Goal: Navigation & Orientation: Find specific page/section

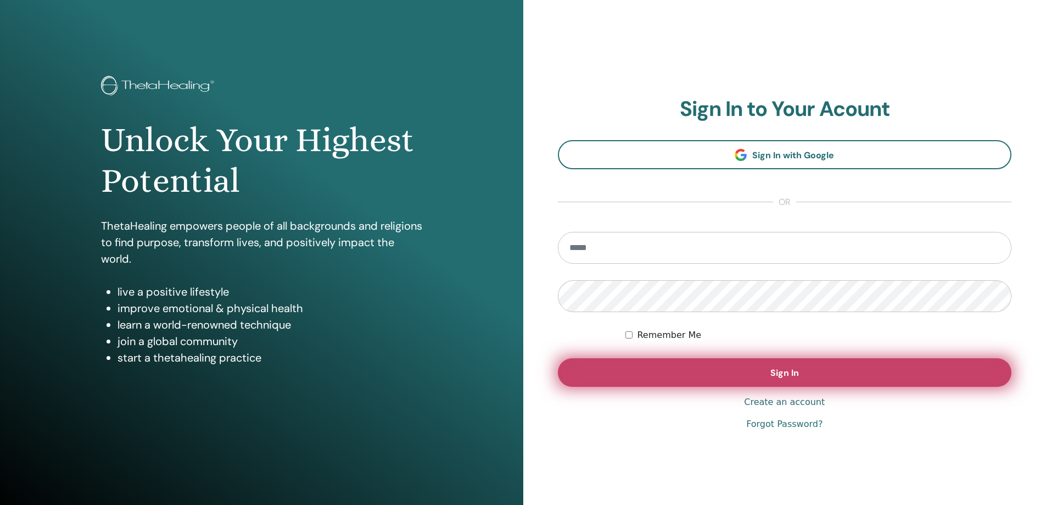
type input "**********"
click at [825, 373] on button "Sign In" at bounding box center [785, 372] width 454 height 29
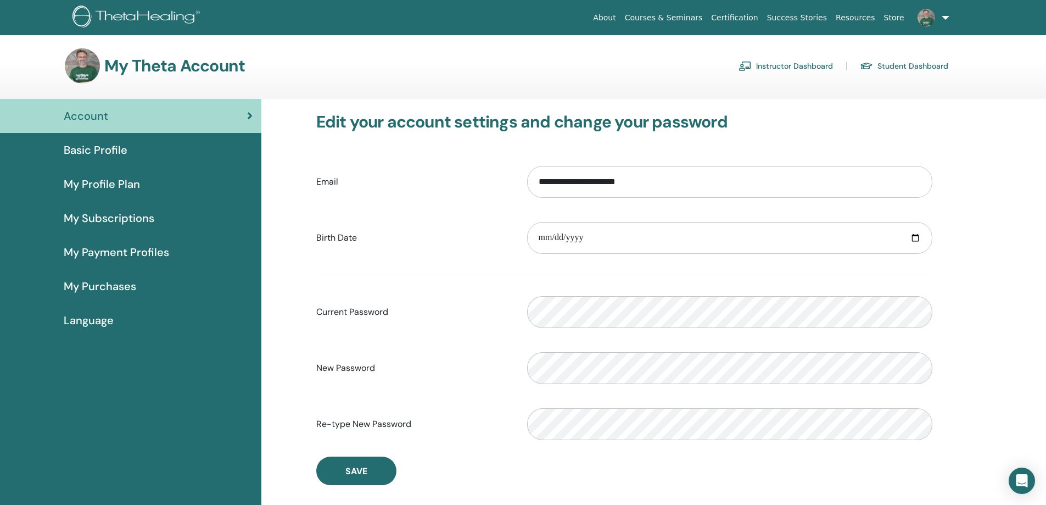
click at [806, 64] on link "Instructor Dashboard" at bounding box center [785, 66] width 94 height 18
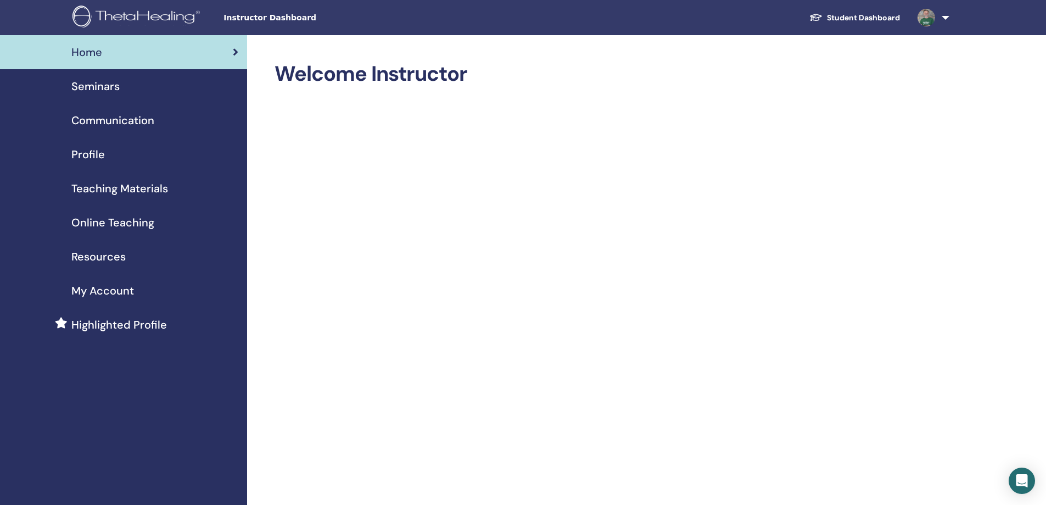
click at [946, 18] on link at bounding box center [931, 17] width 45 height 35
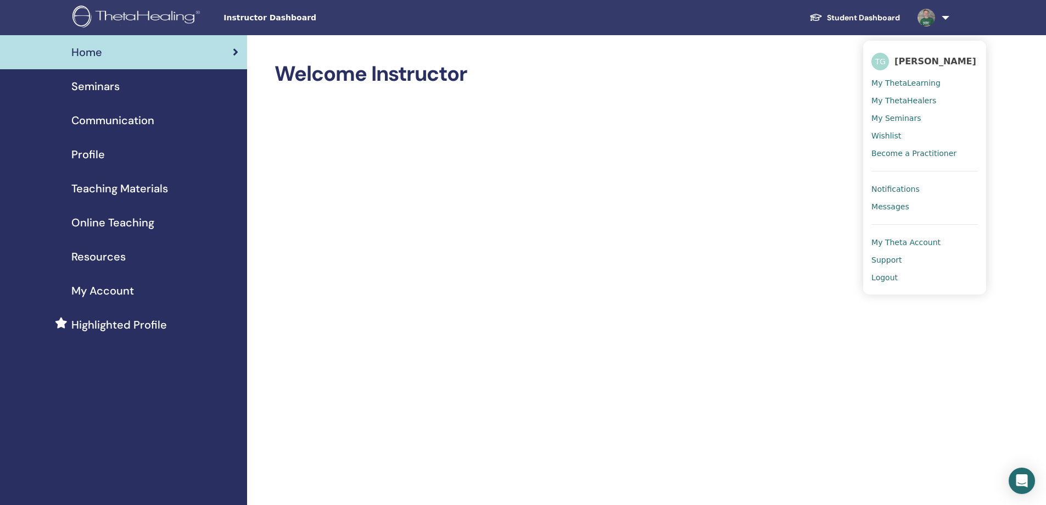
click at [253, 19] on span "Instructor Dashboard" at bounding box center [305, 18] width 165 height 12
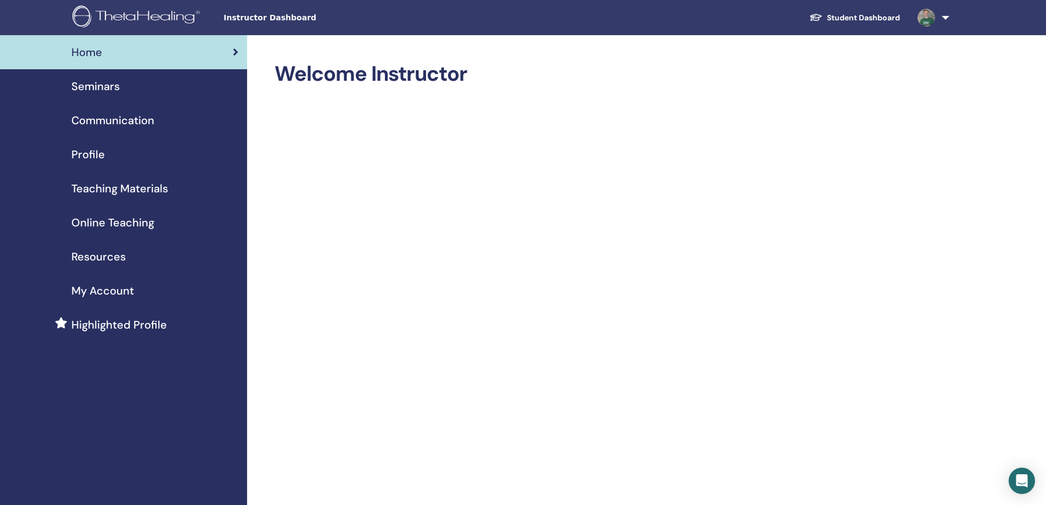
click at [277, 19] on span "Instructor Dashboard" at bounding box center [305, 18] width 165 height 12
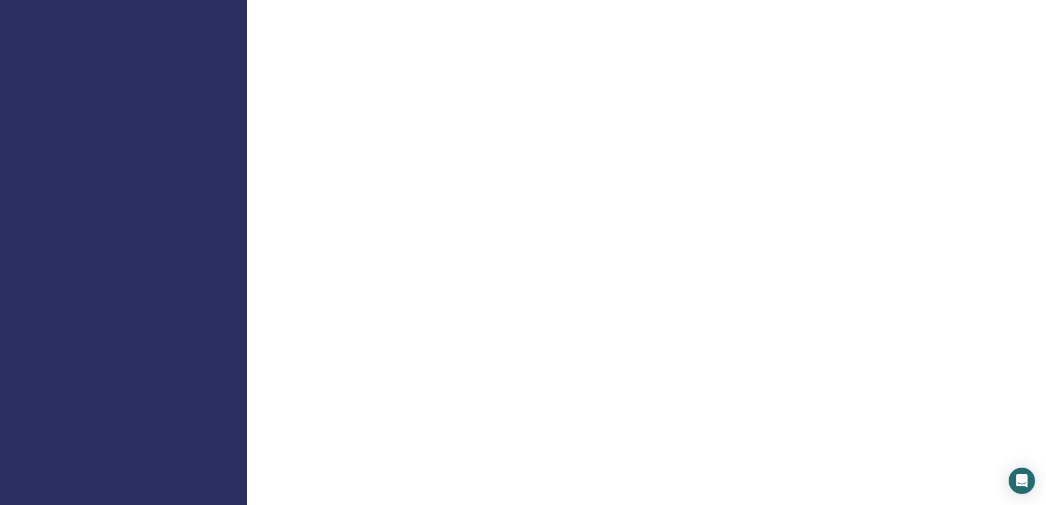
scroll to position [220, 0]
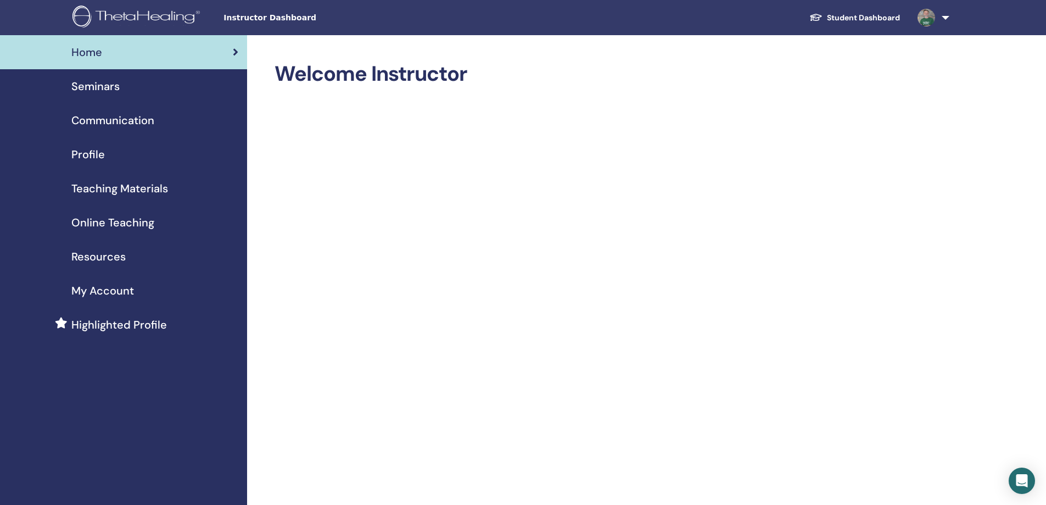
click at [864, 18] on link "Student Dashboard" at bounding box center [854, 18] width 108 height 20
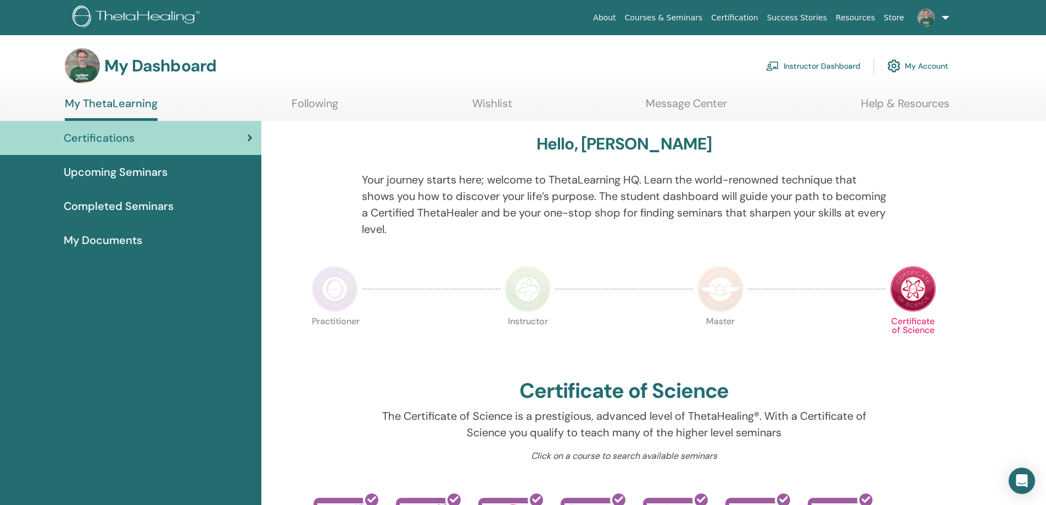
click at [815, 66] on link "Instructor Dashboard" at bounding box center [813, 66] width 94 height 24
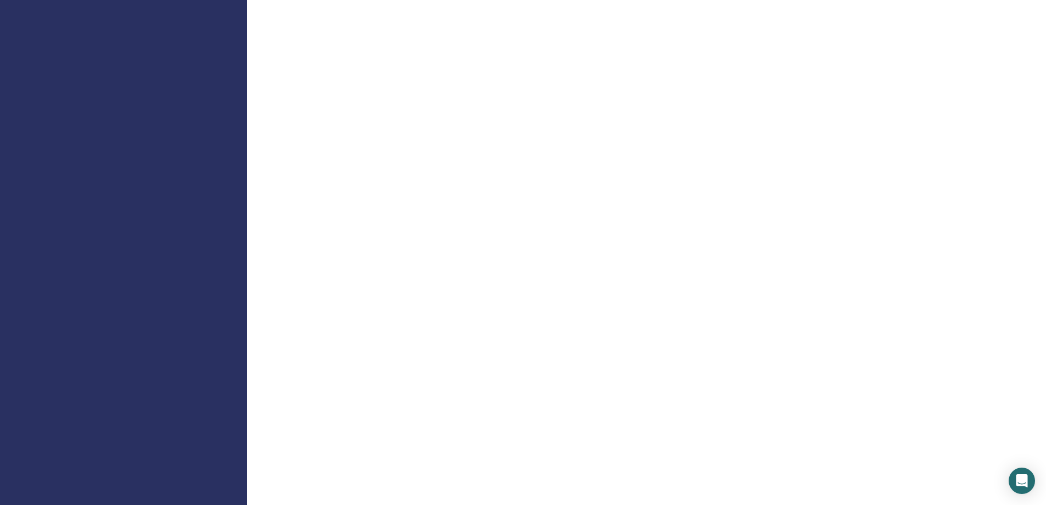
scroll to position [549, 0]
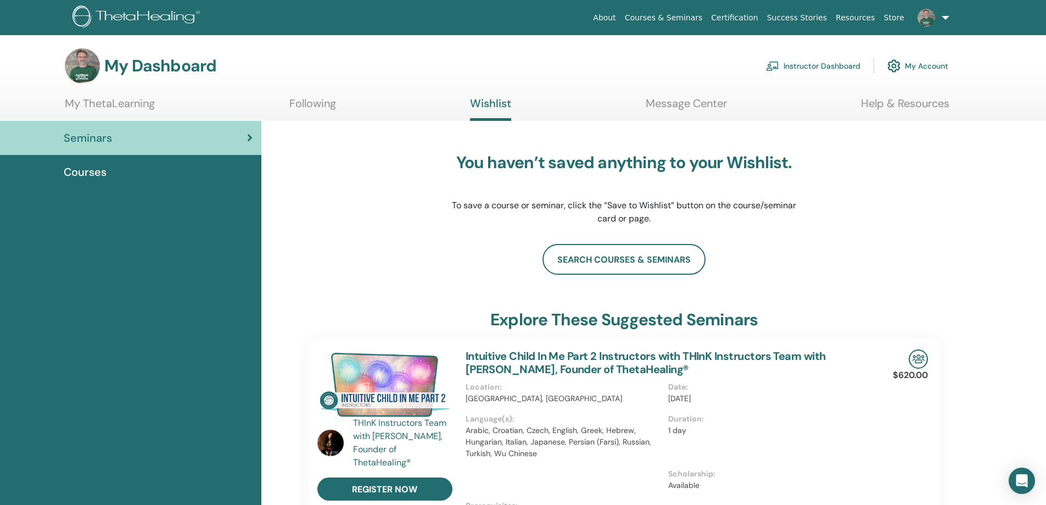
click at [918, 98] on link "Help & Resources" at bounding box center [905, 107] width 88 height 21
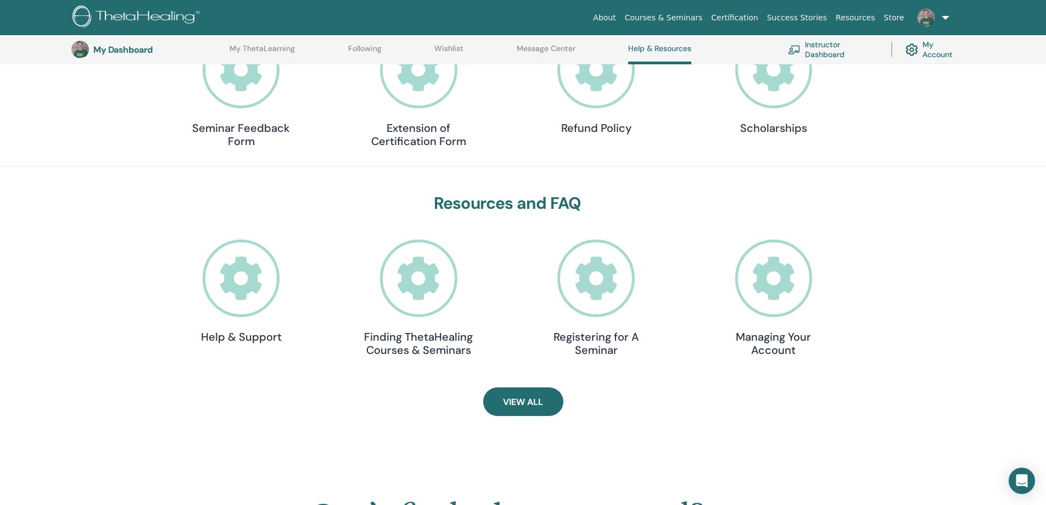
scroll to position [194, 0]
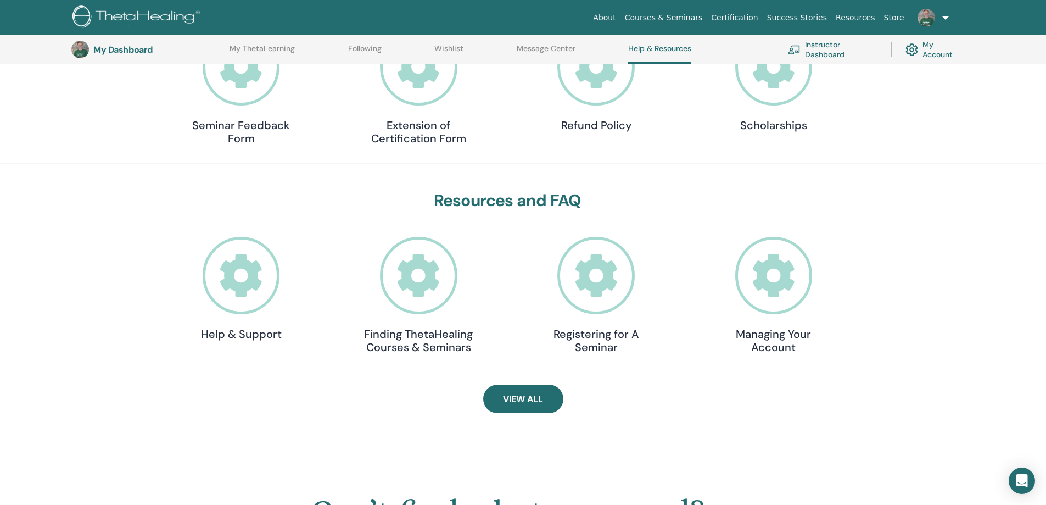
click at [247, 273] on icon at bounding box center [241, 275] width 77 height 77
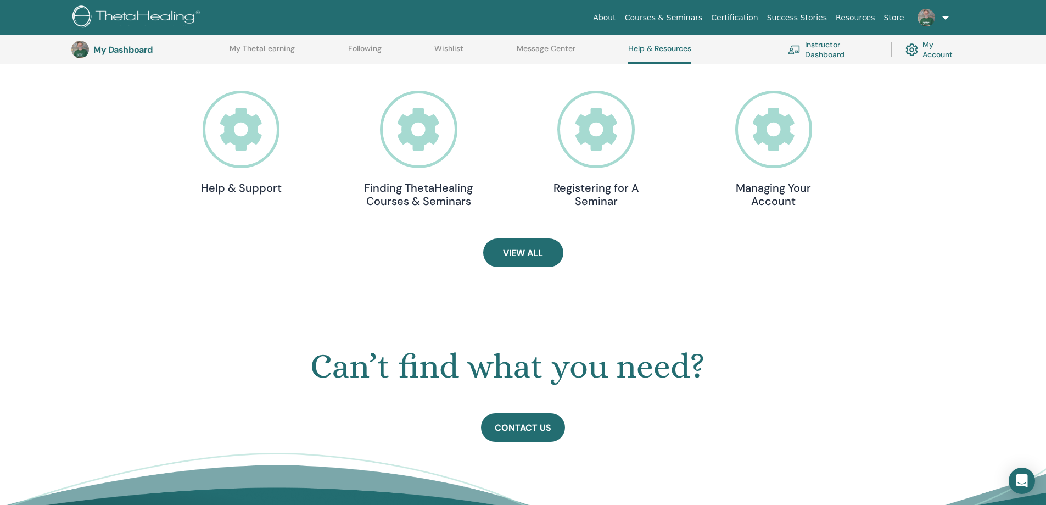
scroll to position [413, 0]
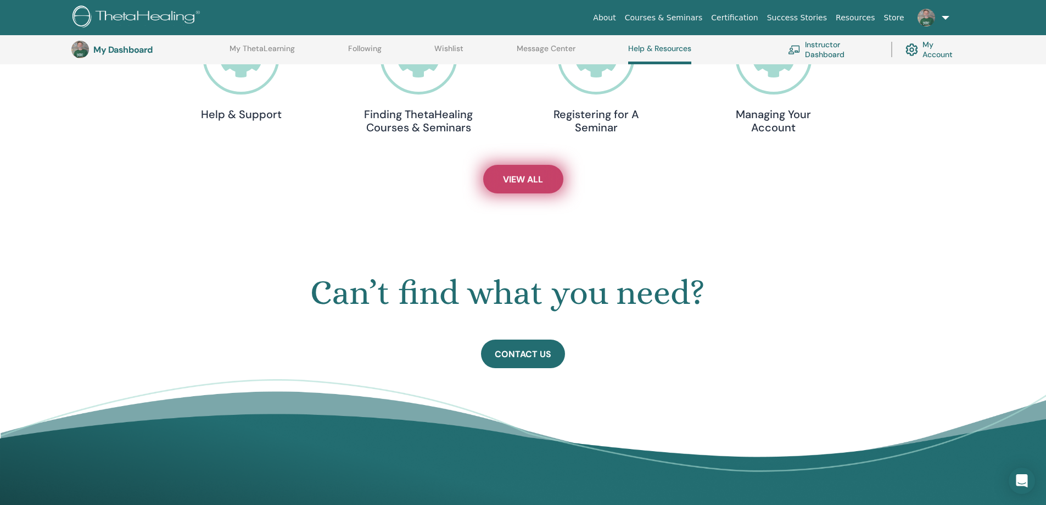
click at [511, 175] on span "View All" at bounding box center [523, 179] width 40 height 12
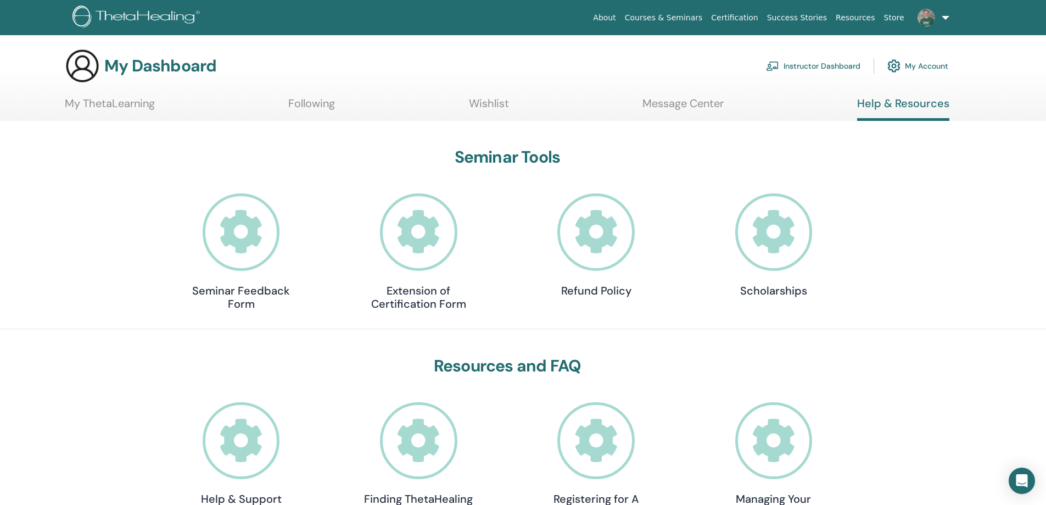
click at [815, 65] on link "Instructor Dashboard" at bounding box center [813, 66] width 94 height 24
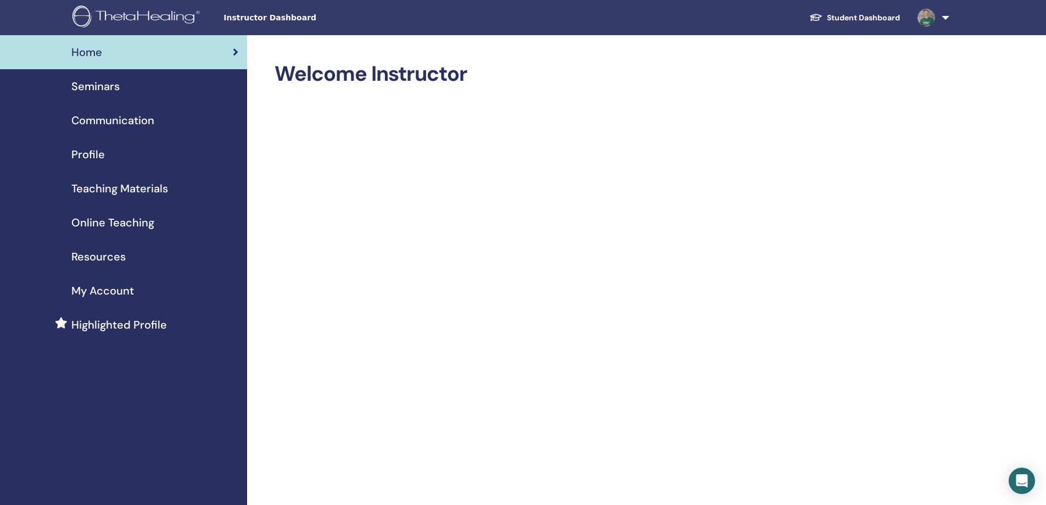
click at [133, 183] on span "Teaching Materials" at bounding box center [119, 188] width 97 height 16
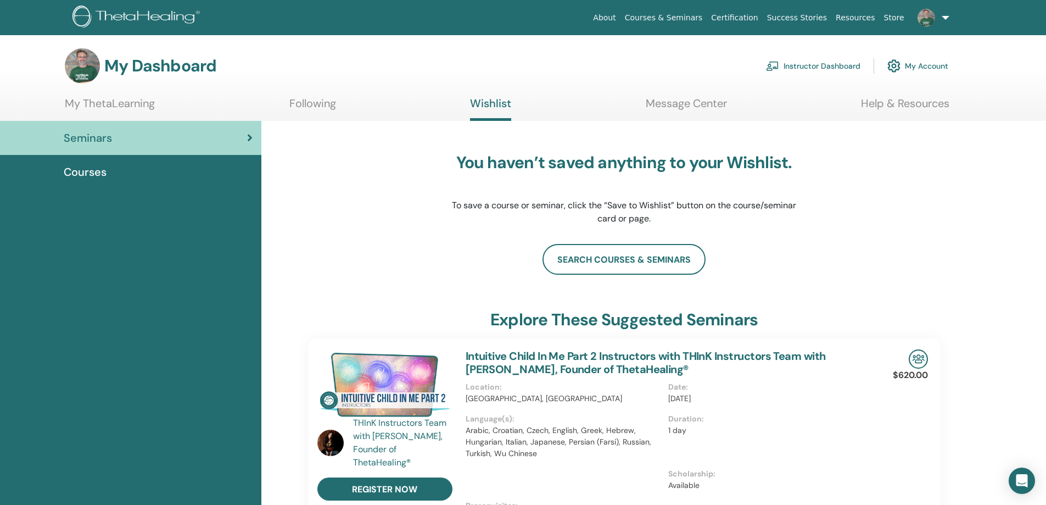
click at [114, 97] on link "My ThetaLearning" at bounding box center [110, 107] width 90 height 21
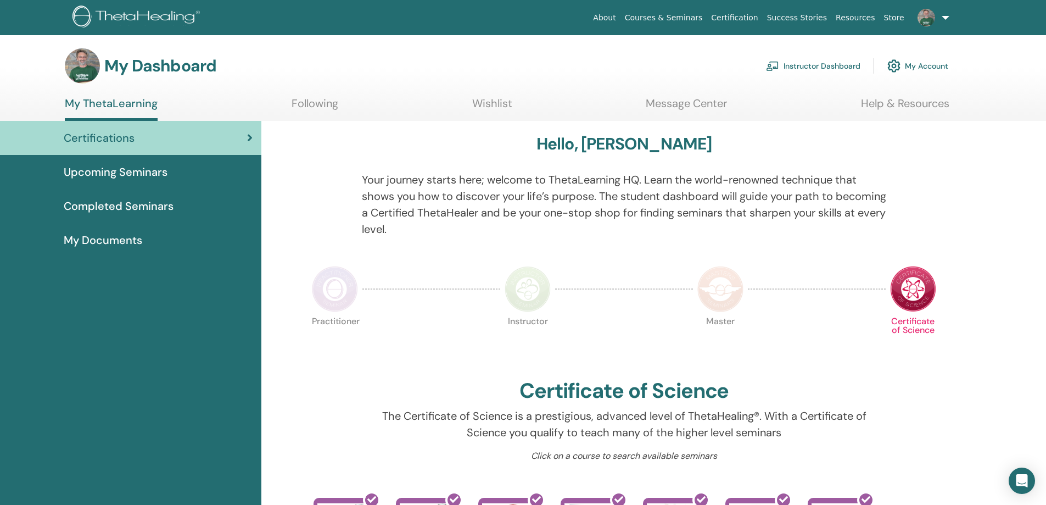
click at [160, 181] on link "Upcoming Seminars" at bounding box center [130, 172] width 261 height 34
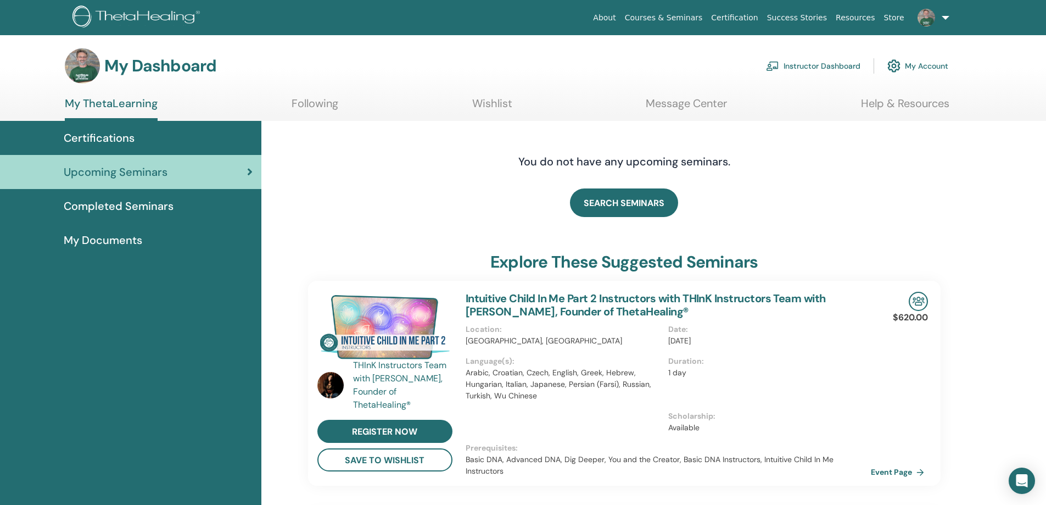
click at [147, 200] on span "Completed Seminars" at bounding box center [119, 206] width 110 height 16
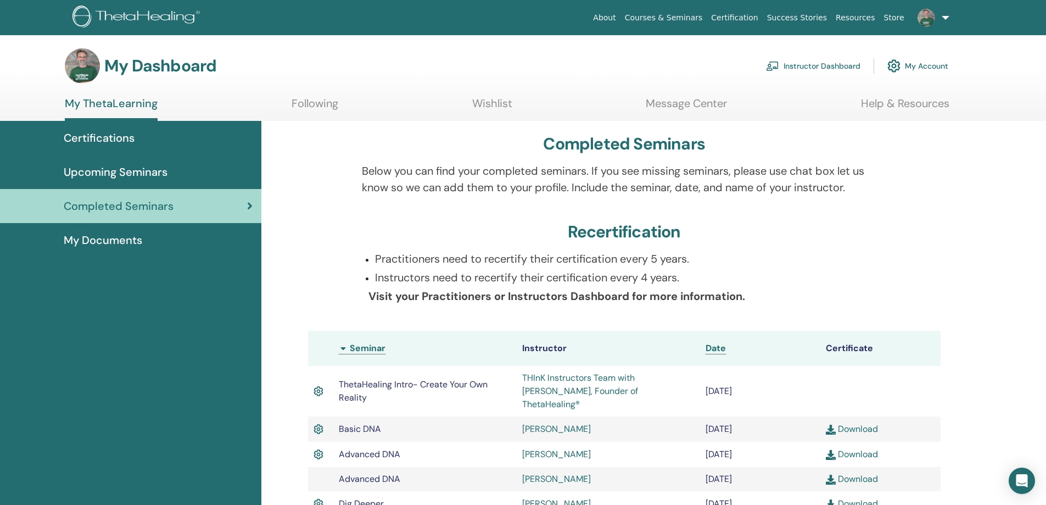
click at [684, 107] on link "Message Center" at bounding box center [686, 107] width 81 height 21
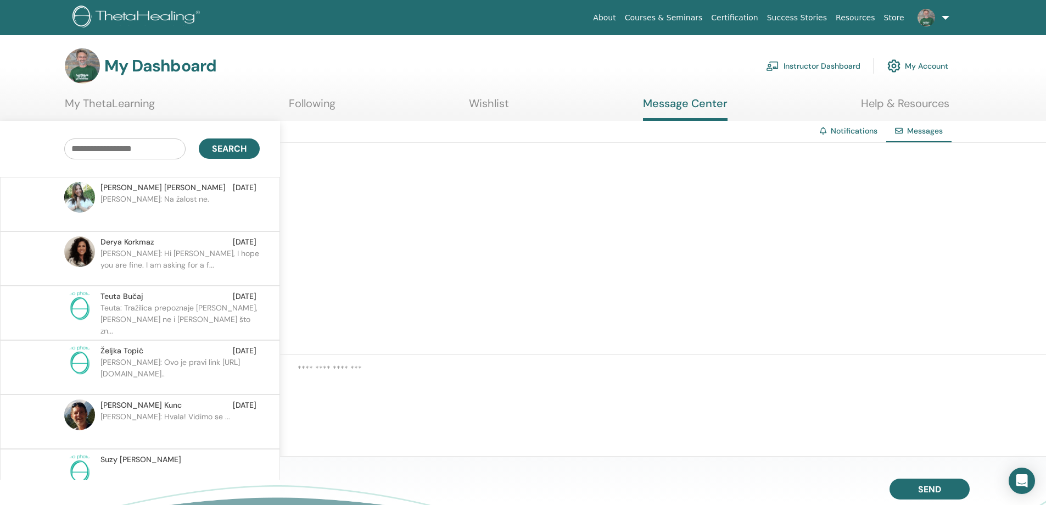
click at [925, 101] on link "Help & Resources" at bounding box center [905, 107] width 88 height 21
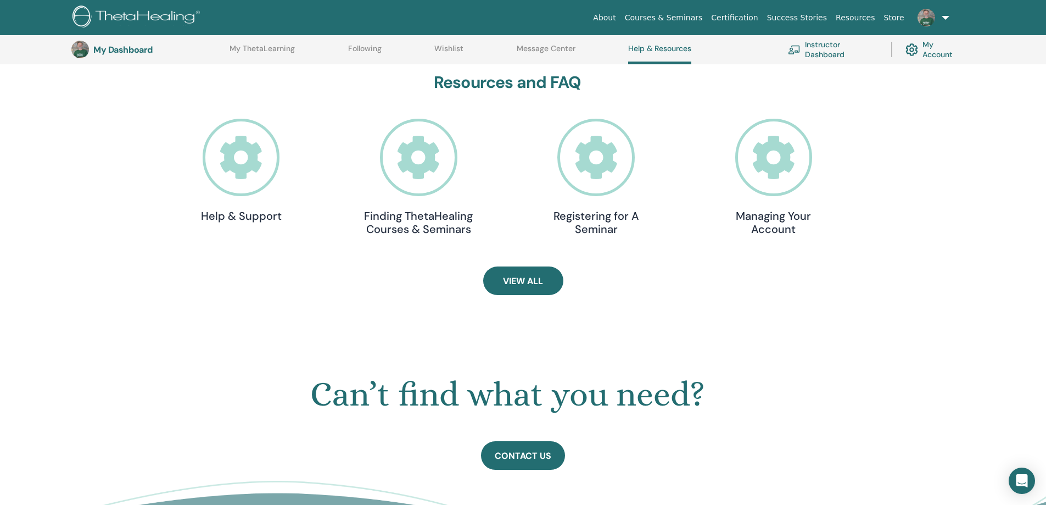
scroll to position [249, 0]
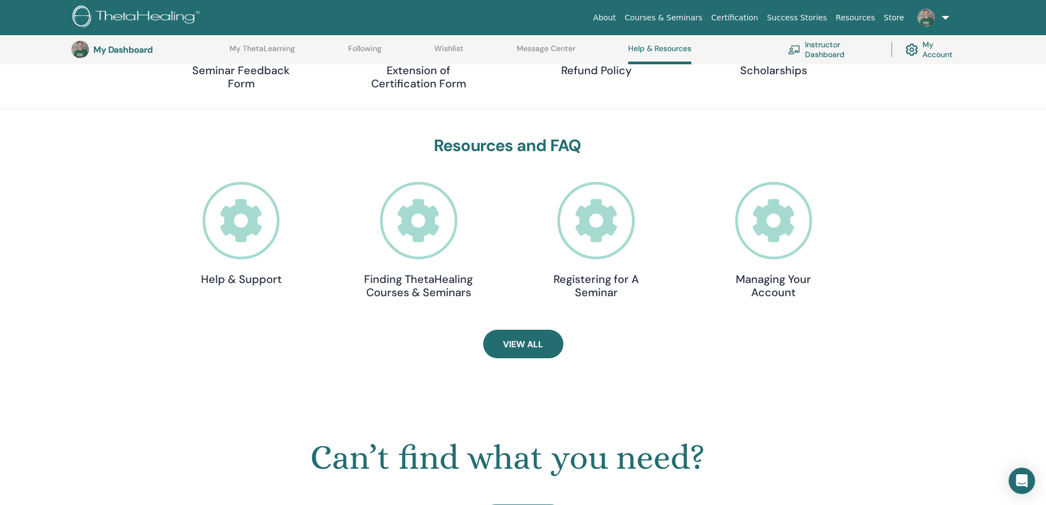
click at [243, 227] on icon at bounding box center [241, 220] width 77 height 77
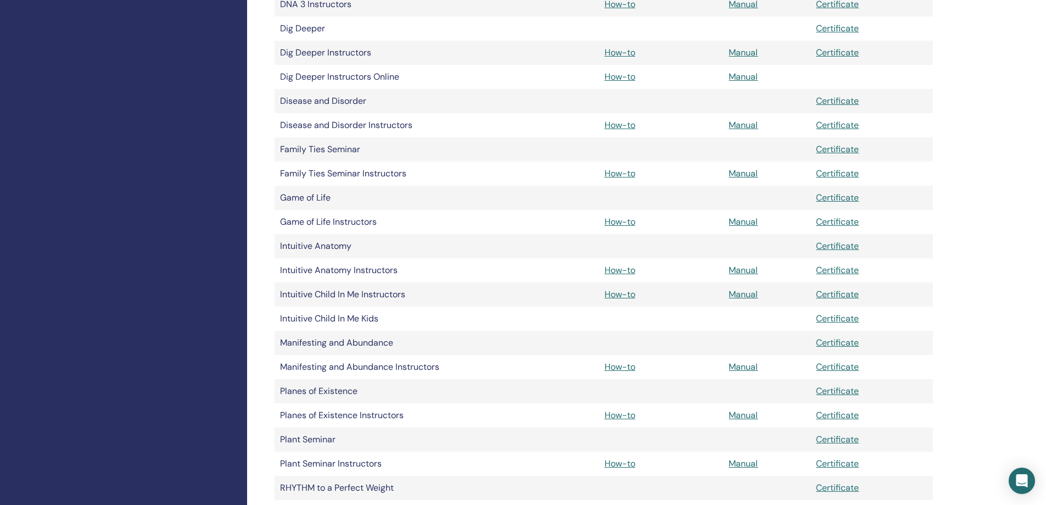
scroll to position [549, 0]
click at [744, 296] on link "Manual" at bounding box center [743, 292] width 29 height 12
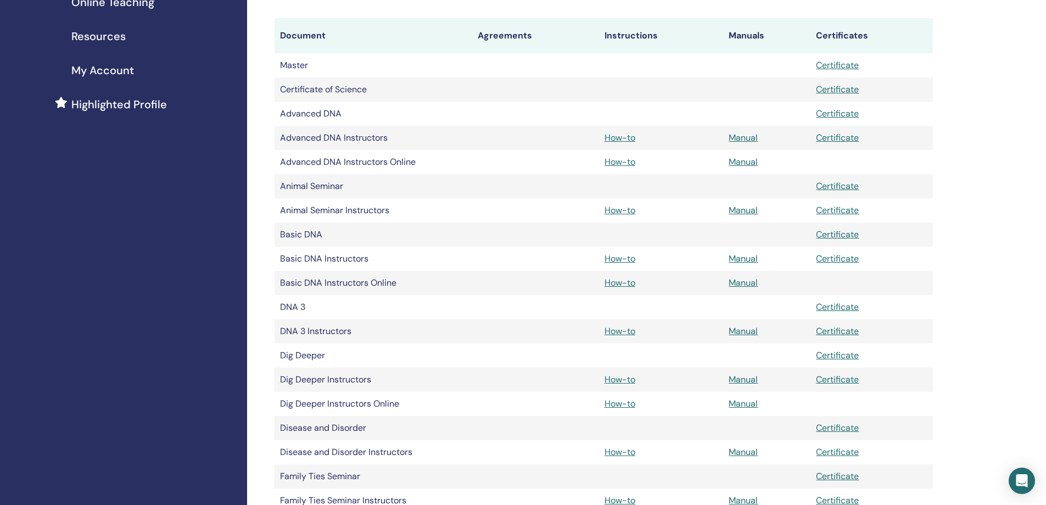
scroll to position [220, 0]
click at [738, 164] on link "Manual" at bounding box center [743, 162] width 29 height 12
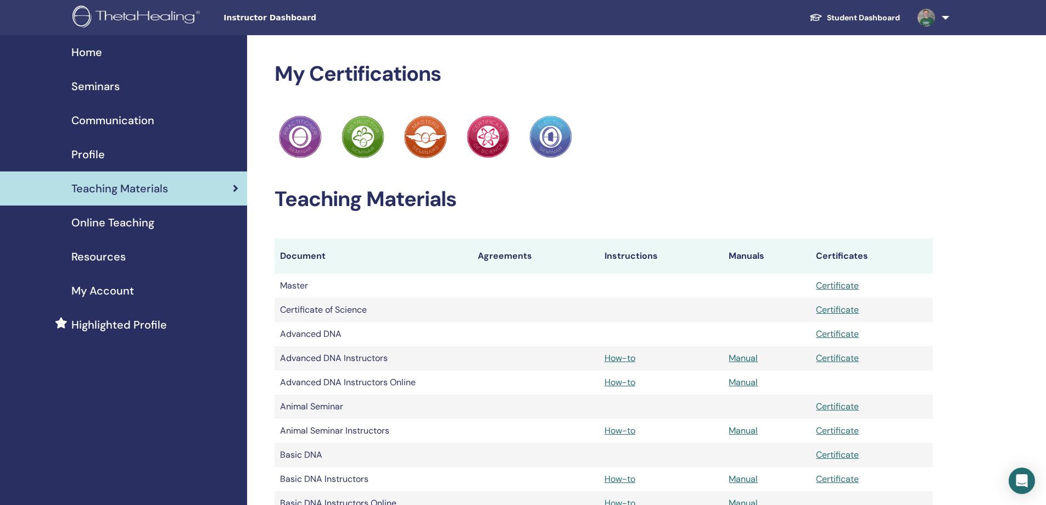
scroll to position [217, 0]
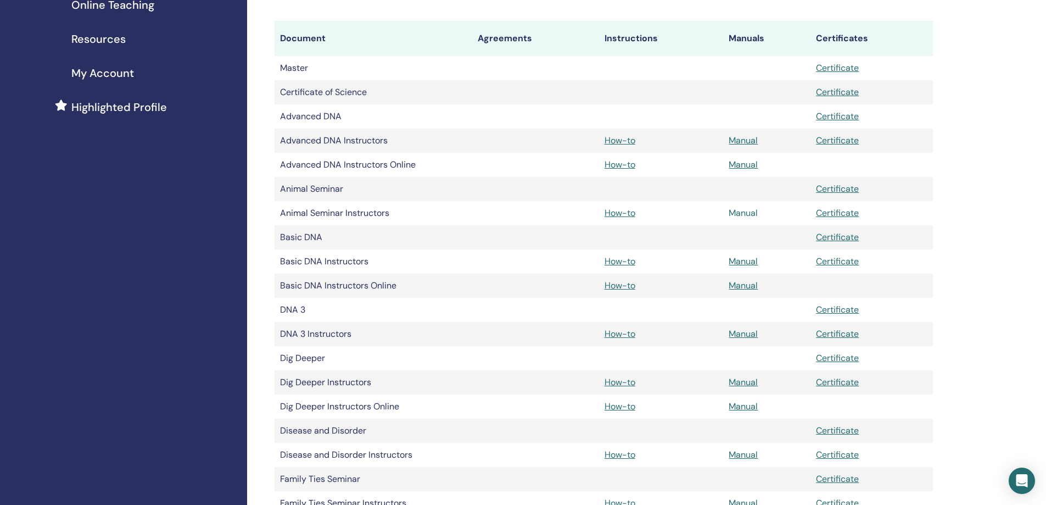
click at [743, 213] on link "Manual" at bounding box center [743, 213] width 29 height 12
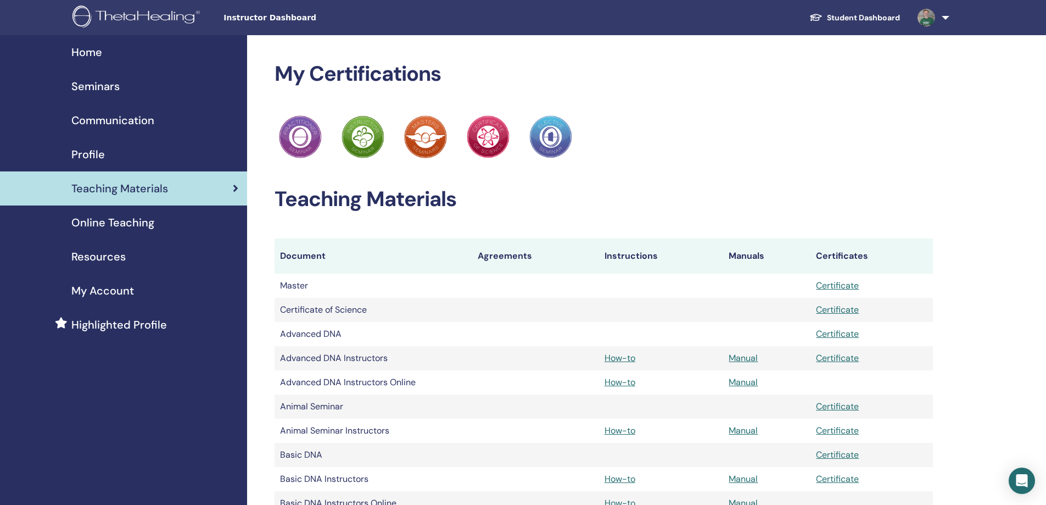
scroll to position [215, 0]
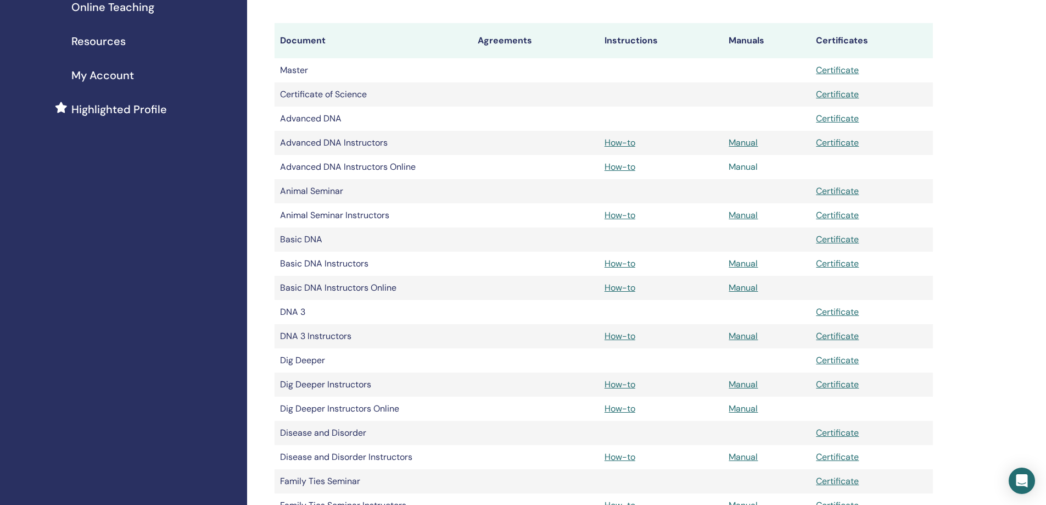
click at [746, 167] on link "Manual" at bounding box center [743, 167] width 29 height 12
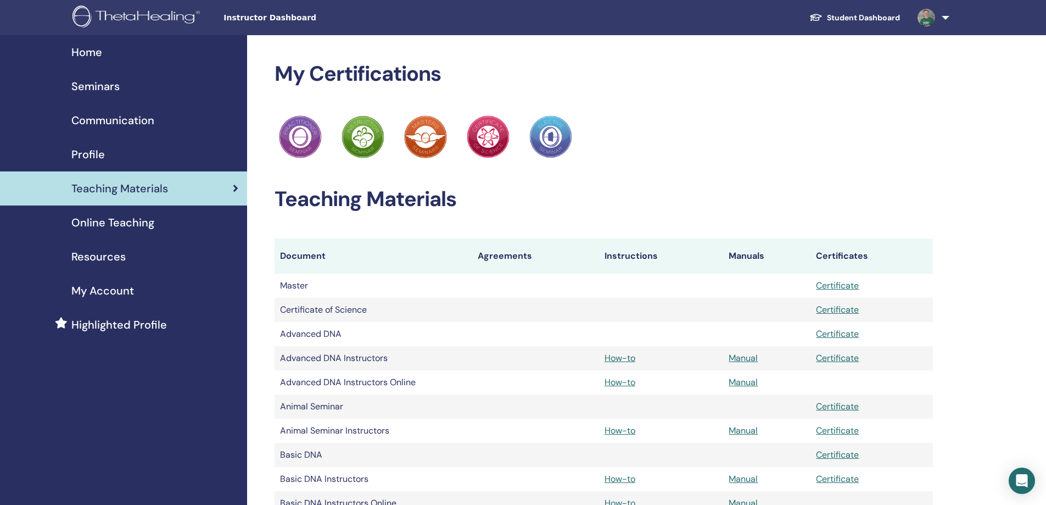
scroll to position [214, 0]
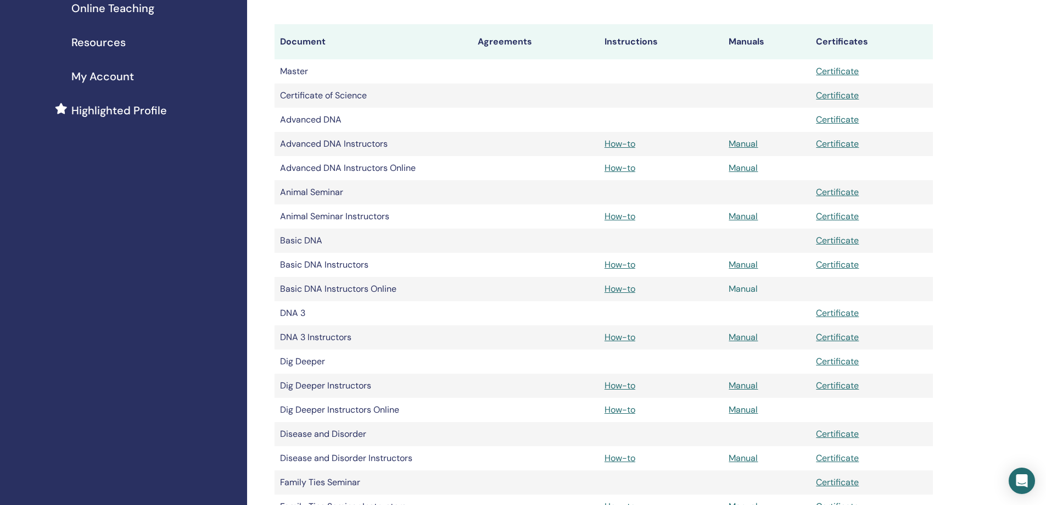
click at [735, 290] on link "Manual" at bounding box center [743, 289] width 29 height 12
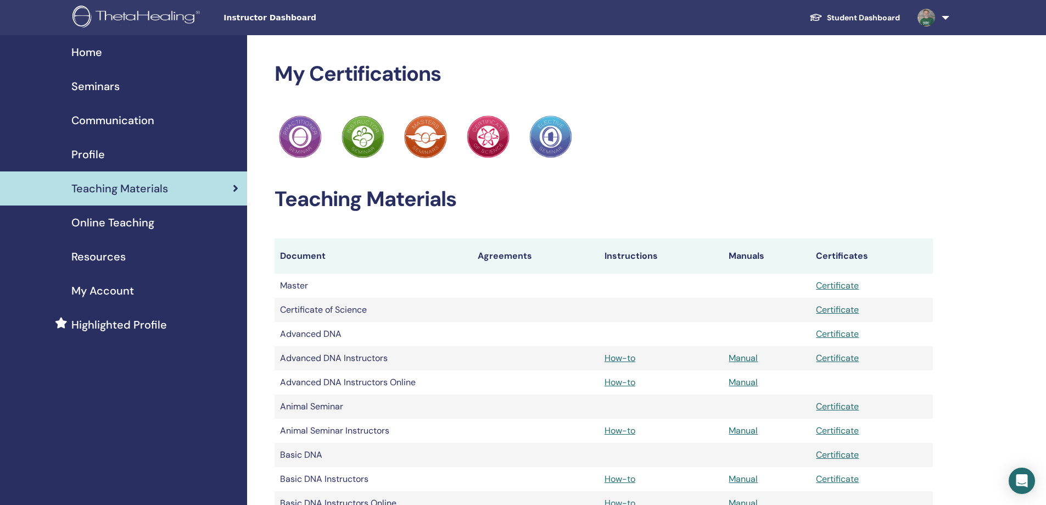
scroll to position [214, 0]
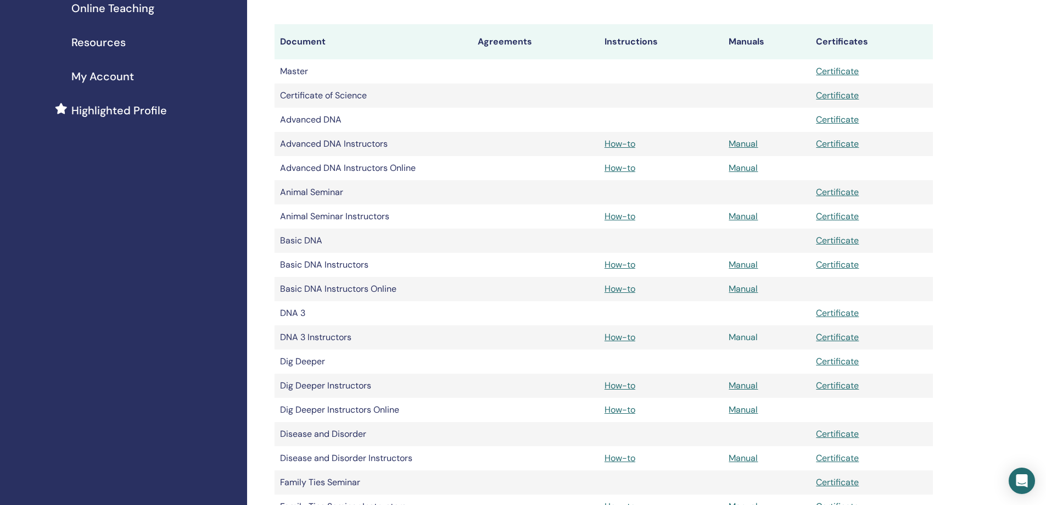
click at [747, 336] on link "Manual" at bounding box center [743, 337] width 29 height 12
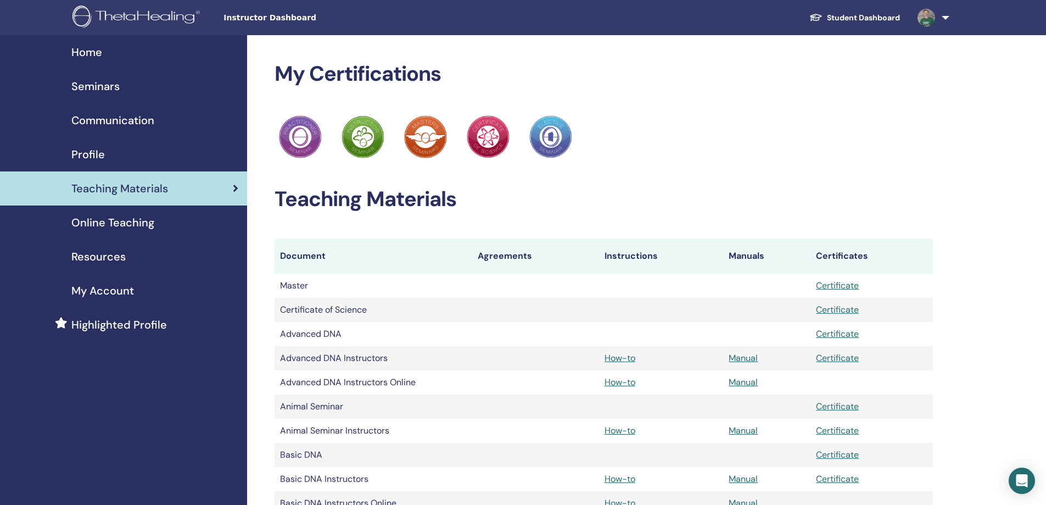
scroll to position [214, 0]
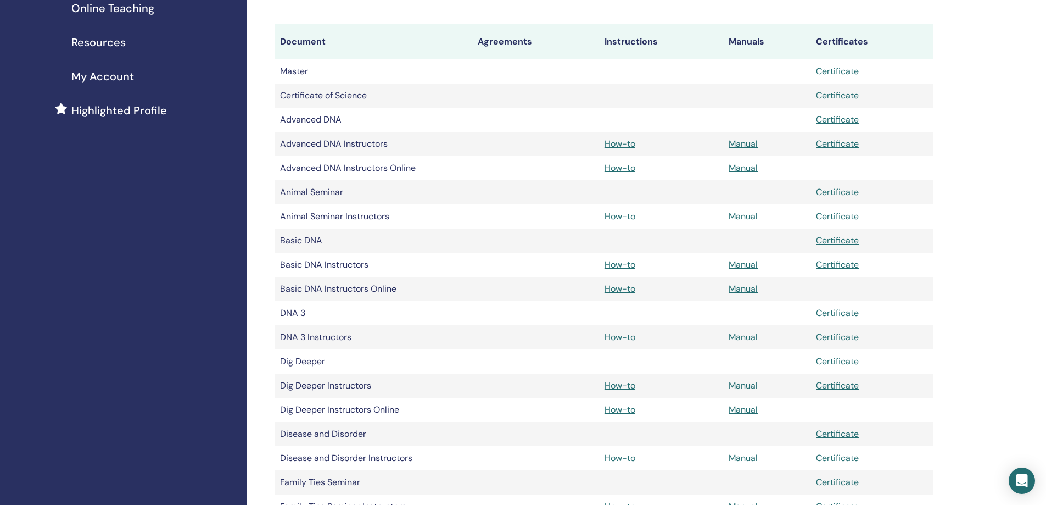
click at [732, 383] on link "Manual" at bounding box center [743, 385] width 29 height 12
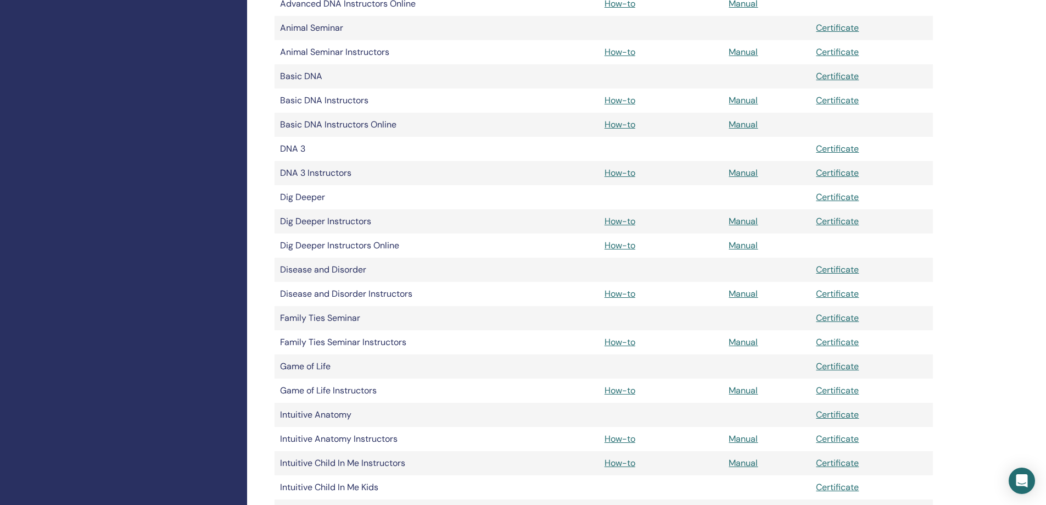
scroll to position [379, 0]
click at [754, 292] on link "Manual" at bounding box center [743, 293] width 29 height 12
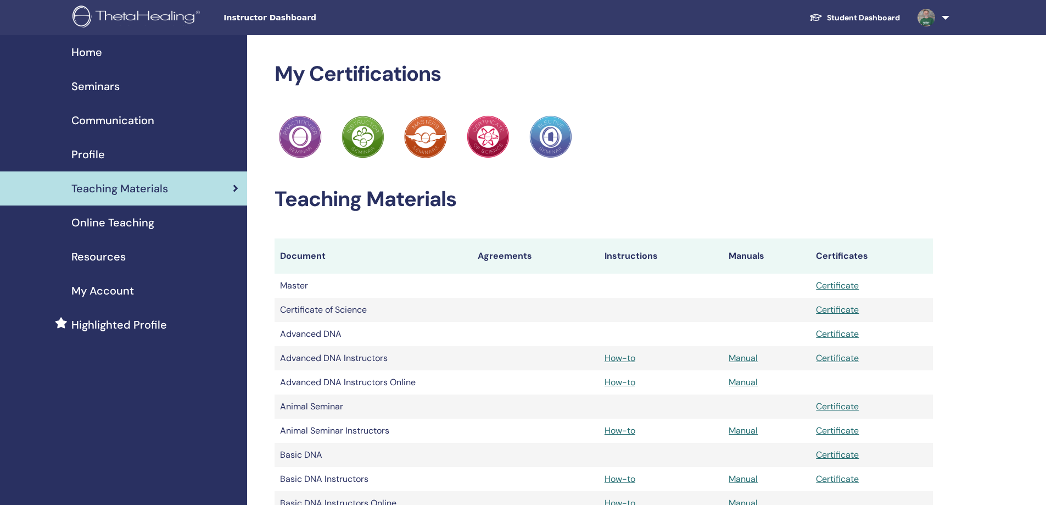
scroll to position [379, 0]
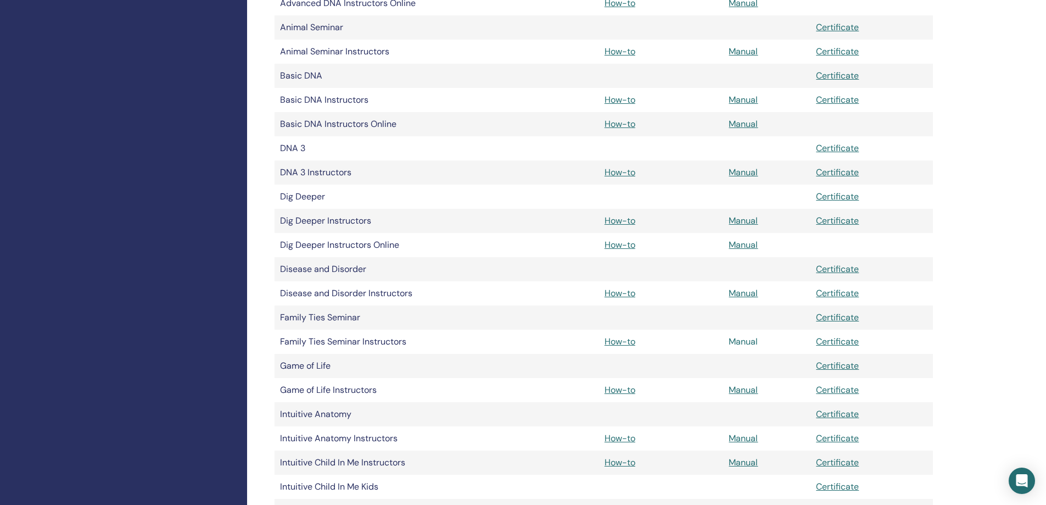
click at [746, 337] on link "Manual" at bounding box center [743, 341] width 29 height 12
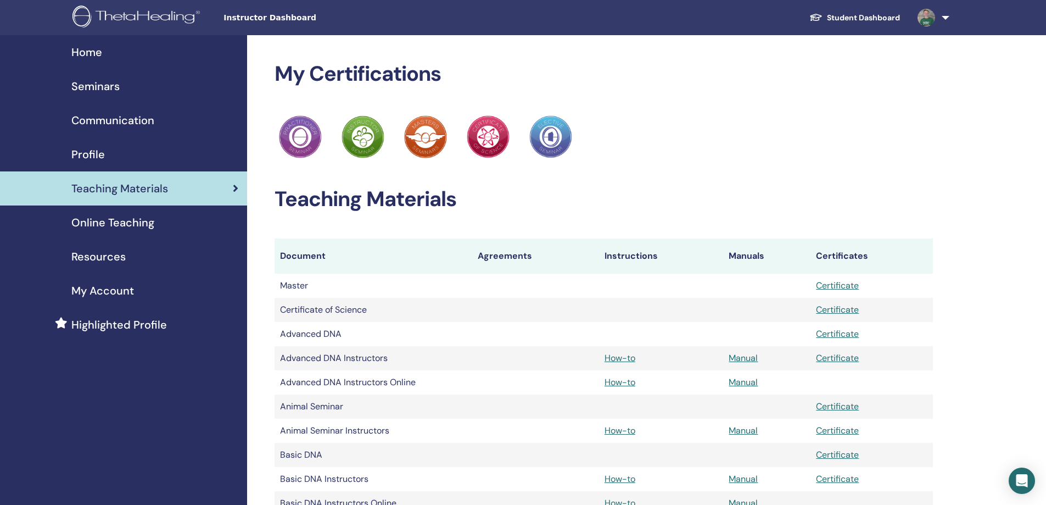
scroll to position [379, 0]
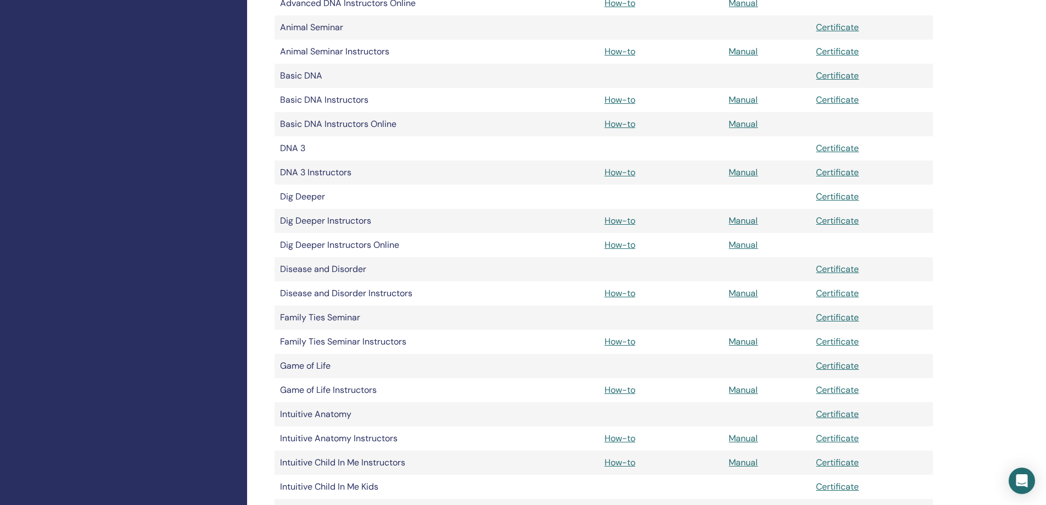
click at [751, 395] on td "Manual" at bounding box center [766, 390] width 87 height 24
click at [750, 394] on link "Manual" at bounding box center [743, 390] width 29 height 12
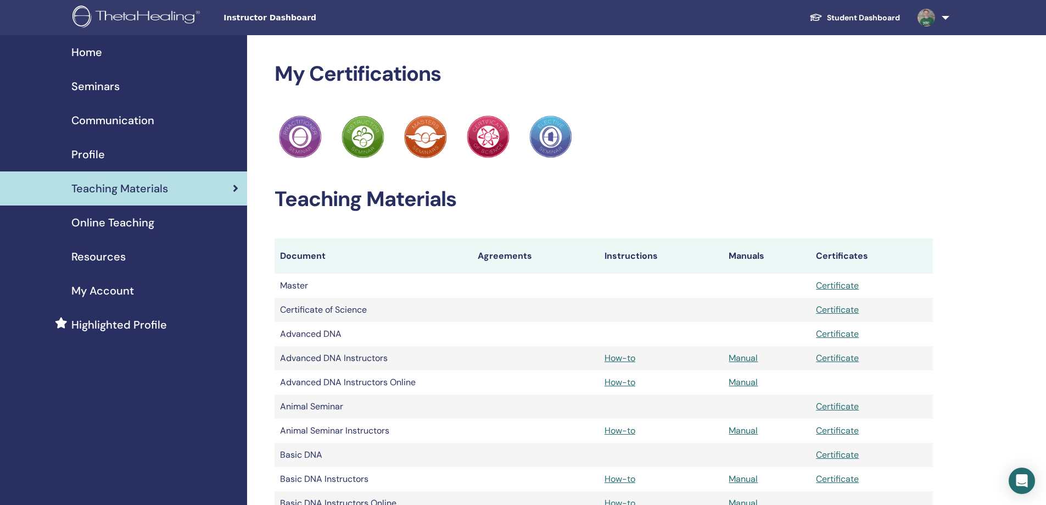
scroll to position [379, 0]
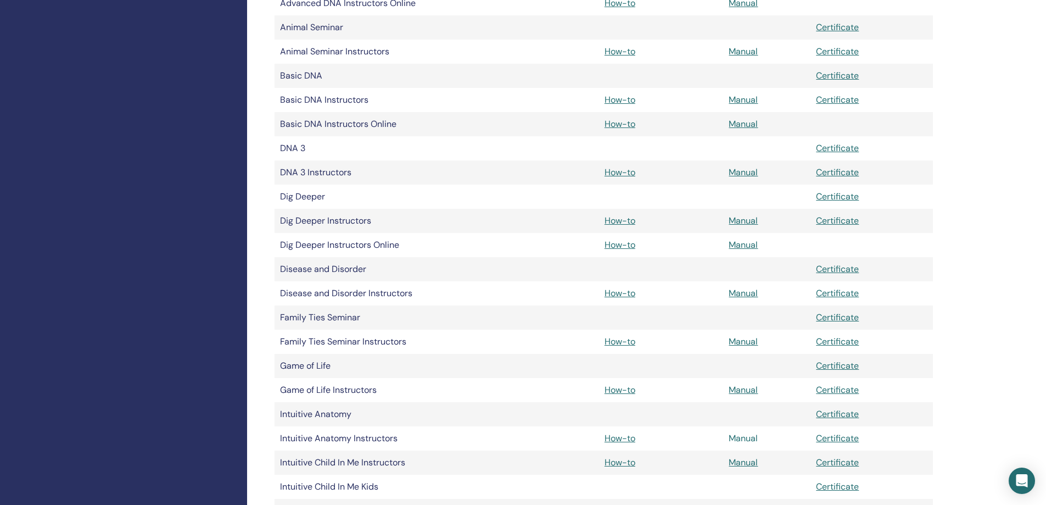
click at [737, 437] on link "Manual" at bounding box center [743, 438] width 29 height 12
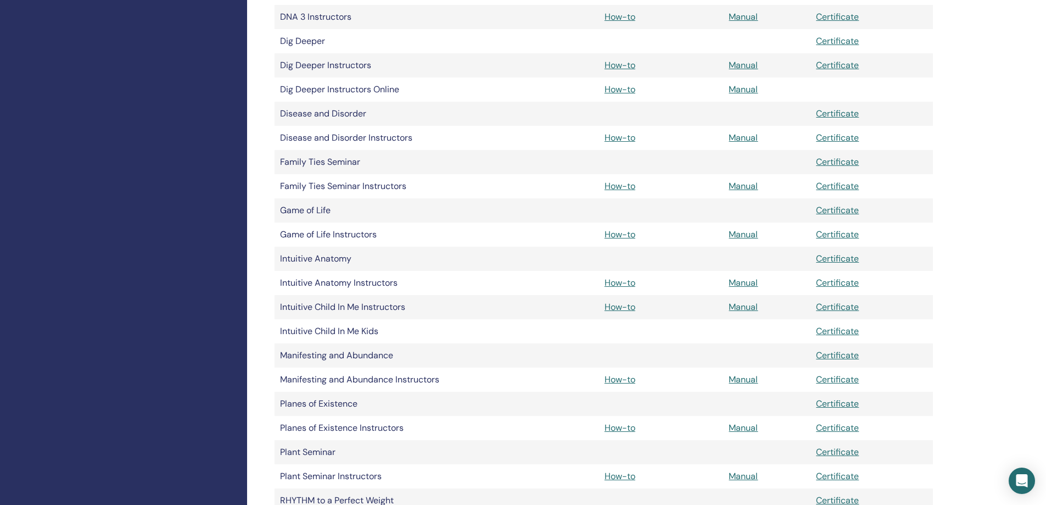
scroll to position [544, 0]
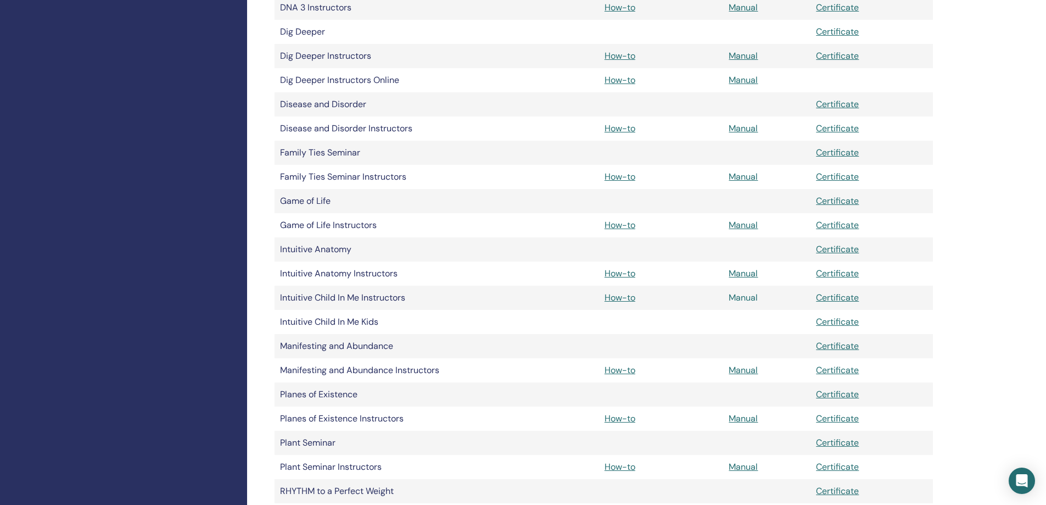
click at [741, 299] on link "Manual" at bounding box center [743, 298] width 29 height 12
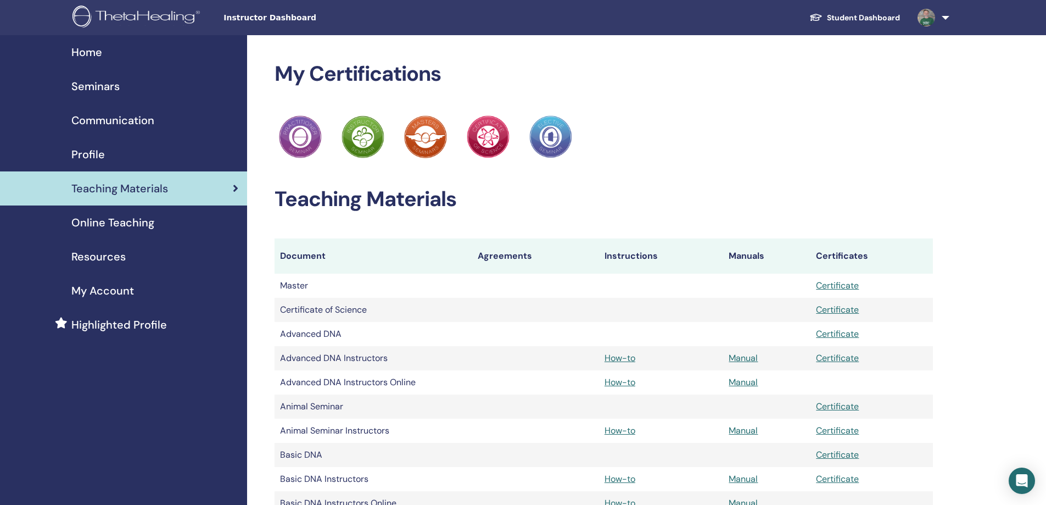
scroll to position [544, 0]
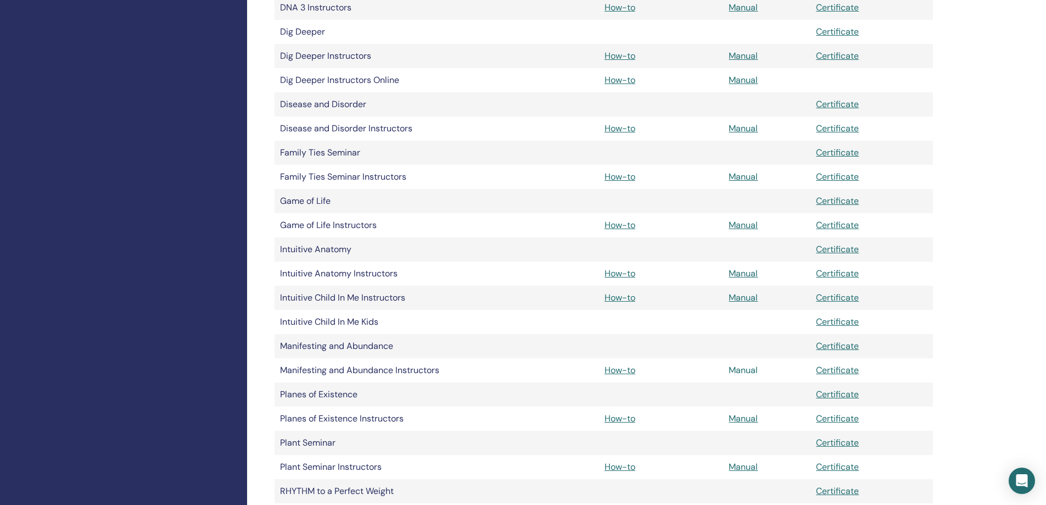
click at [749, 370] on link "Manual" at bounding box center [743, 370] width 29 height 12
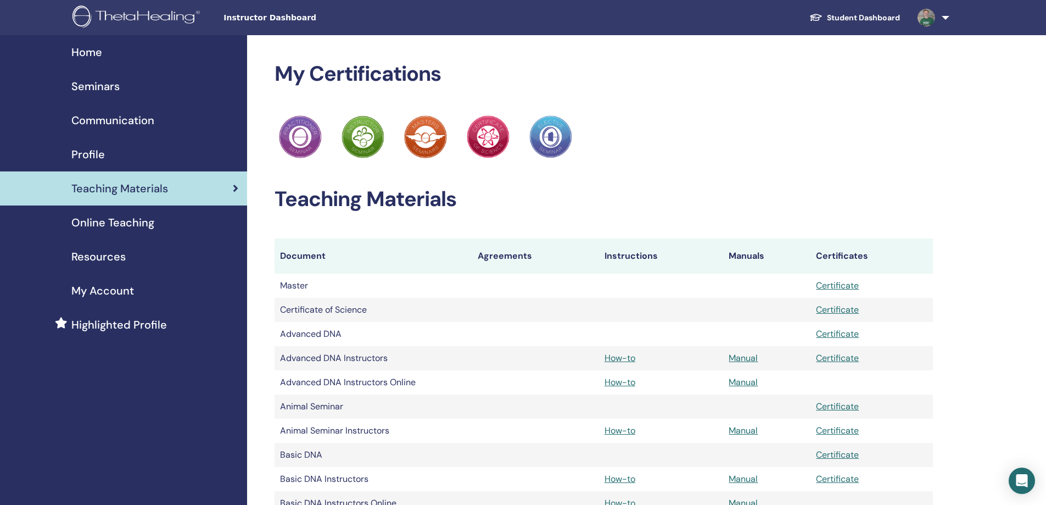
scroll to position [544, 0]
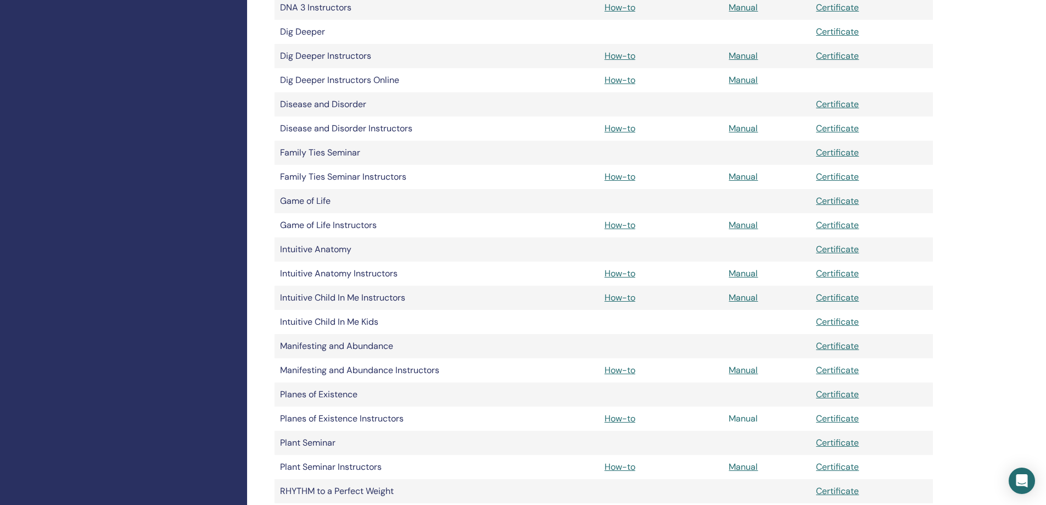
click at [749, 417] on link "Manual" at bounding box center [743, 418] width 29 height 12
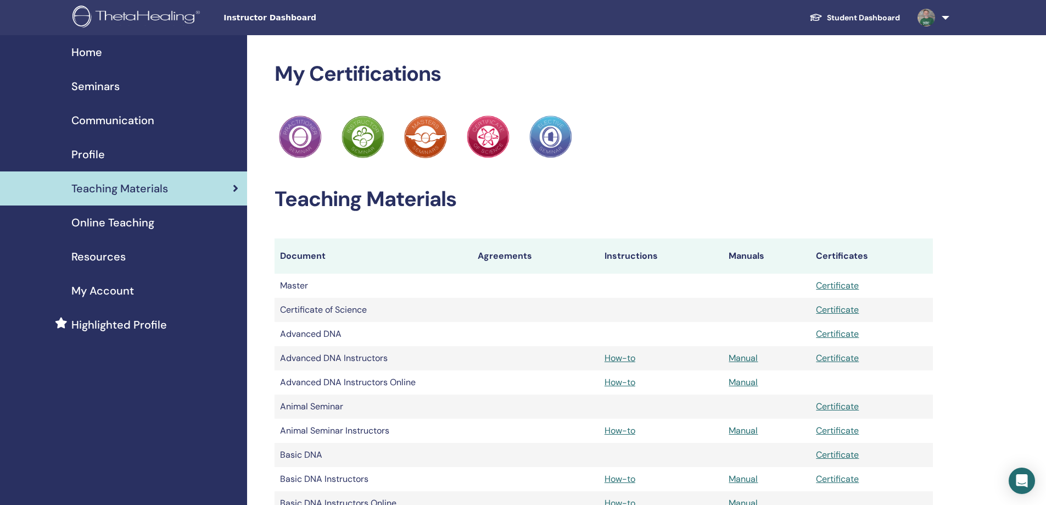
scroll to position [544, 0]
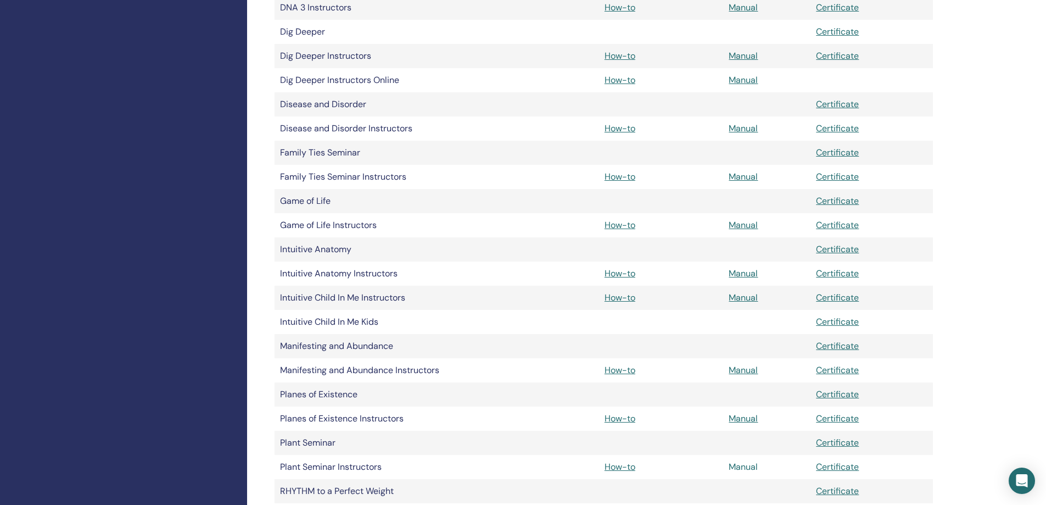
click at [742, 464] on link "Manual" at bounding box center [743, 467] width 29 height 12
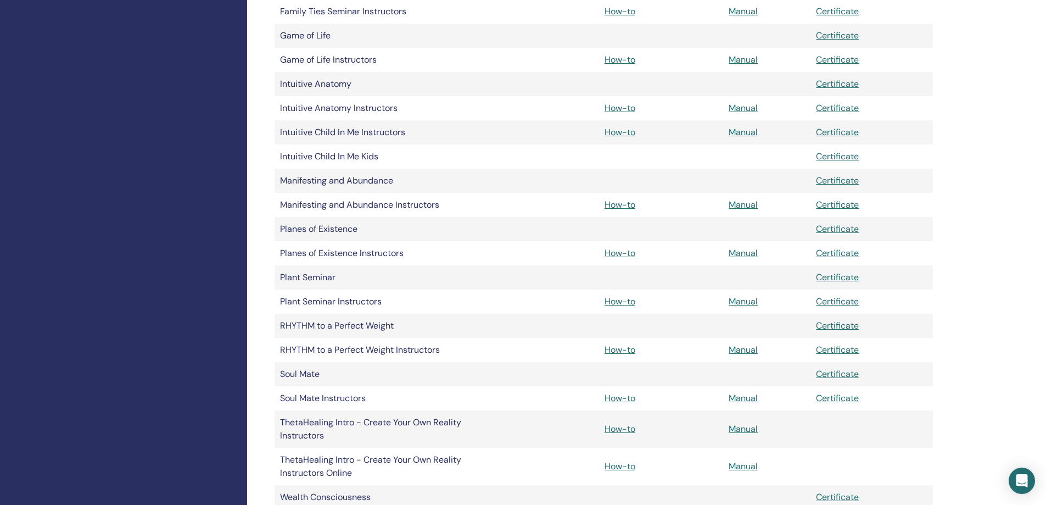
scroll to position [763, 0]
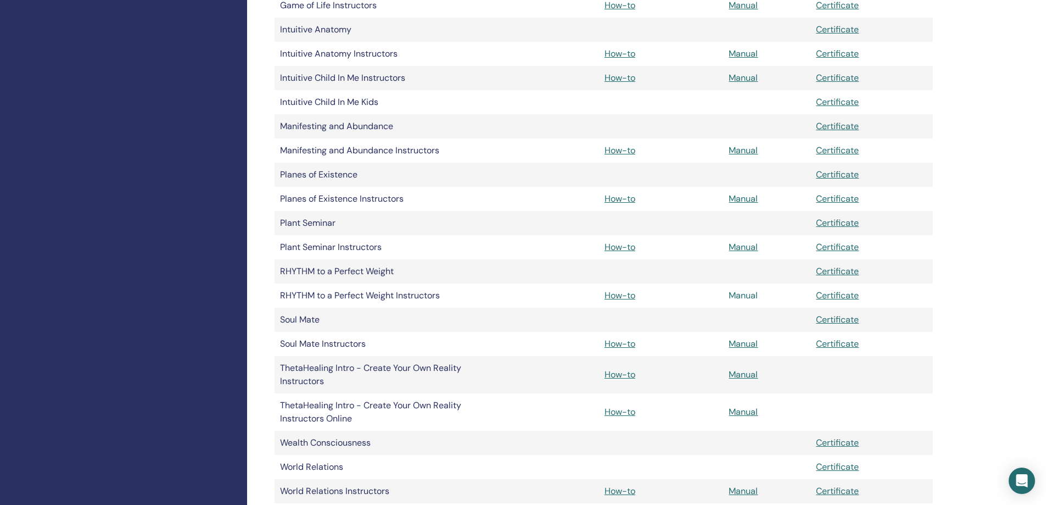
click at [749, 295] on link "Manual" at bounding box center [743, 295] width 29 height 12
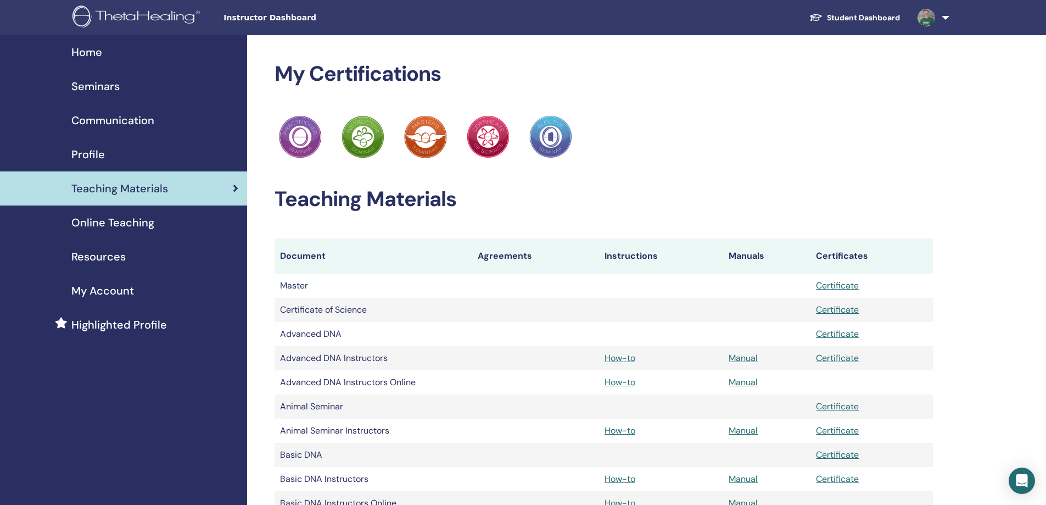
scroll to position [763, 0]
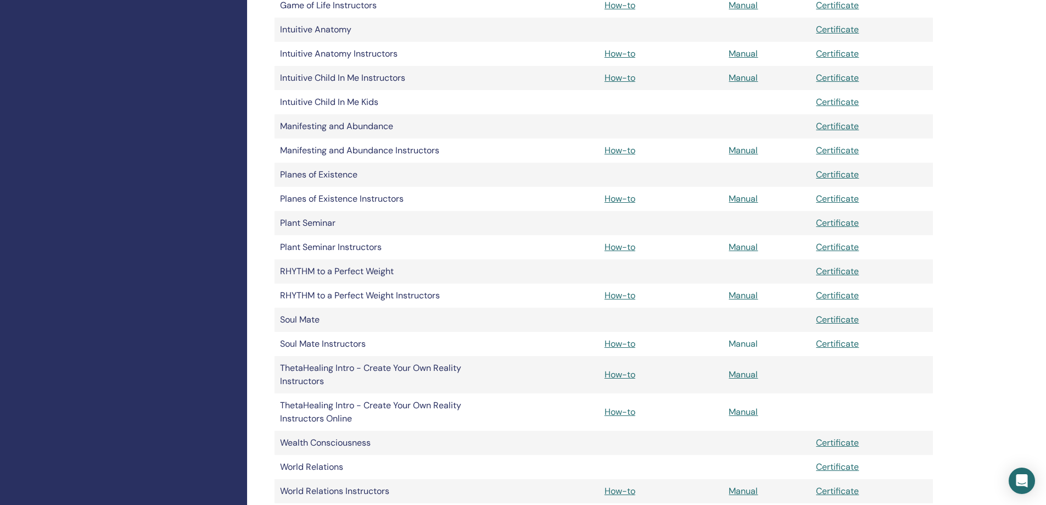
click at [746, 342] on link "Manual" at bounding box center [743, 344] width 29 height 12
click at [746, 373] on link "Manual" at bounding box center [743, 374] width 29 height 12
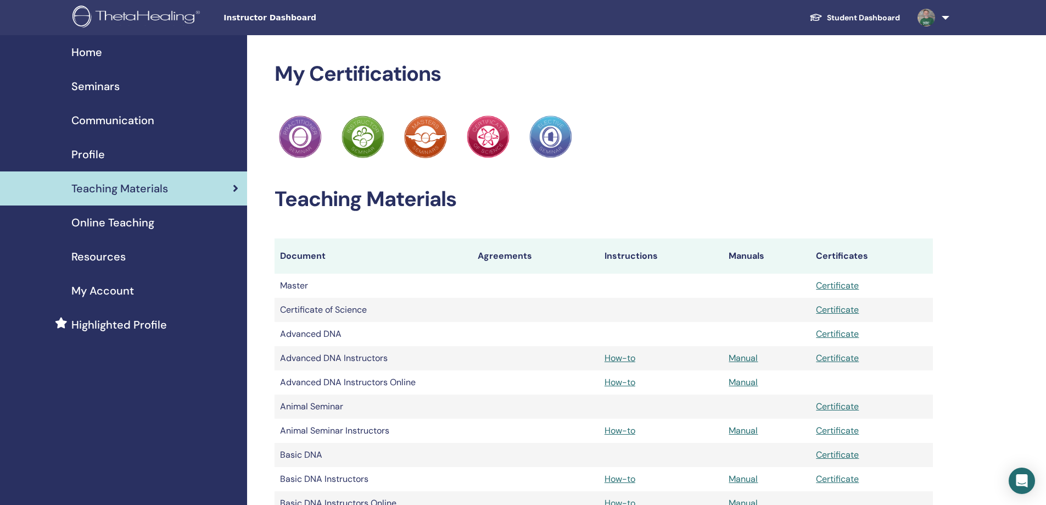
scroll to position [763, 0]
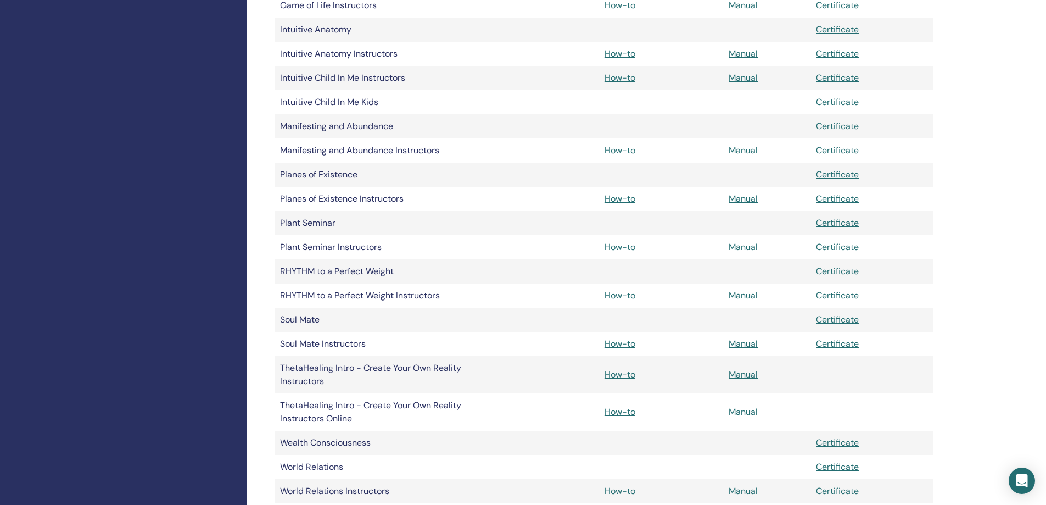
click at [739, 413] on link "Manual" at bounding box center [743, 412] width 29 height 12
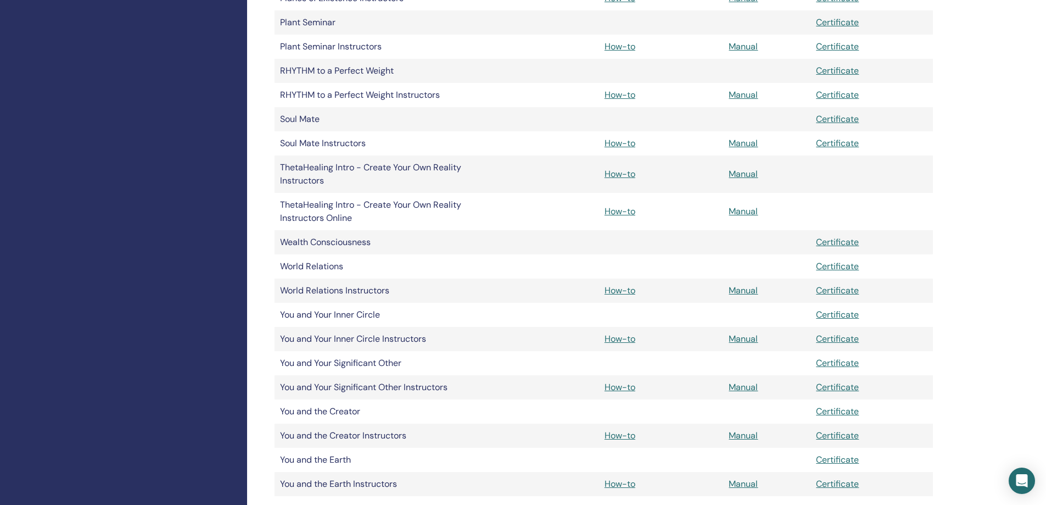
scroll to position [983, 0]
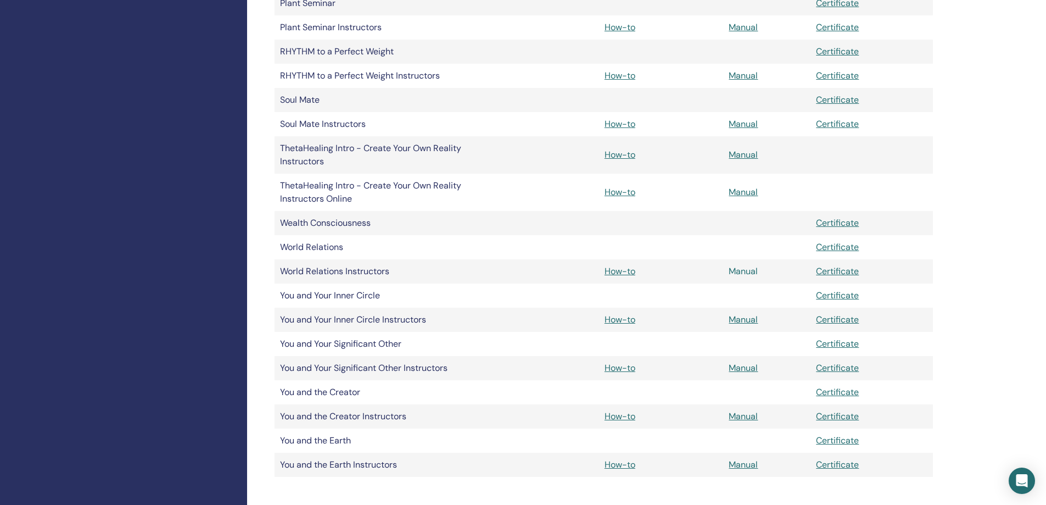
click at [747, 272] on link "Manual" at bounding box center [743, 271] width 29 height 12
click at [747, 317] on link "Manual" at bounding box center [743, 319] width 29 height 12
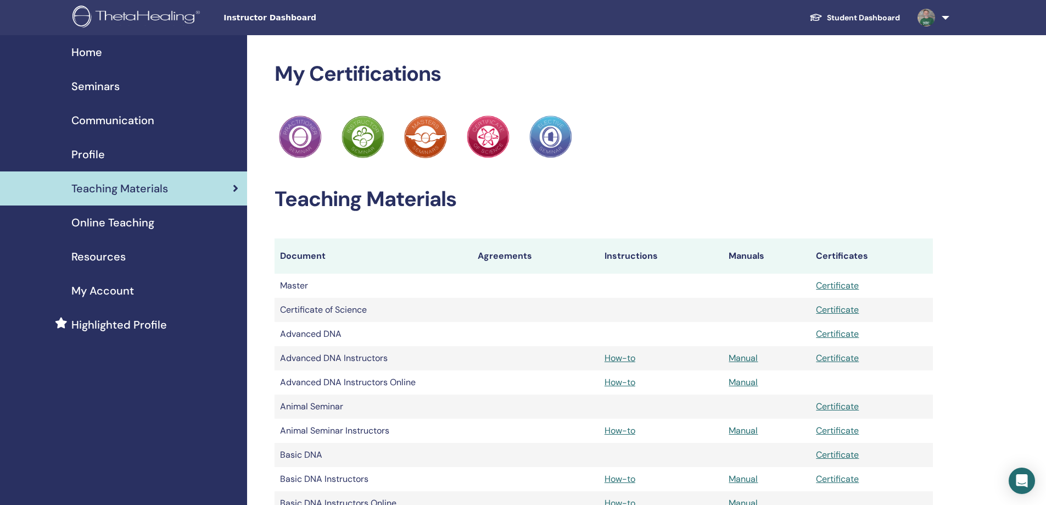
scroll to position [983, 0]
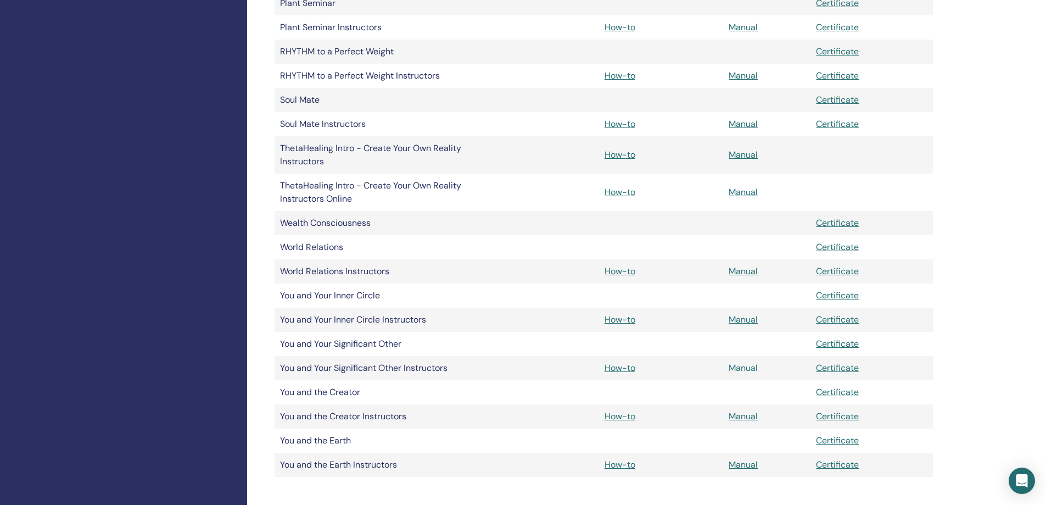
click at [750, 366] on link "Manual" at bounding box center [743, 368] width 29 height 12
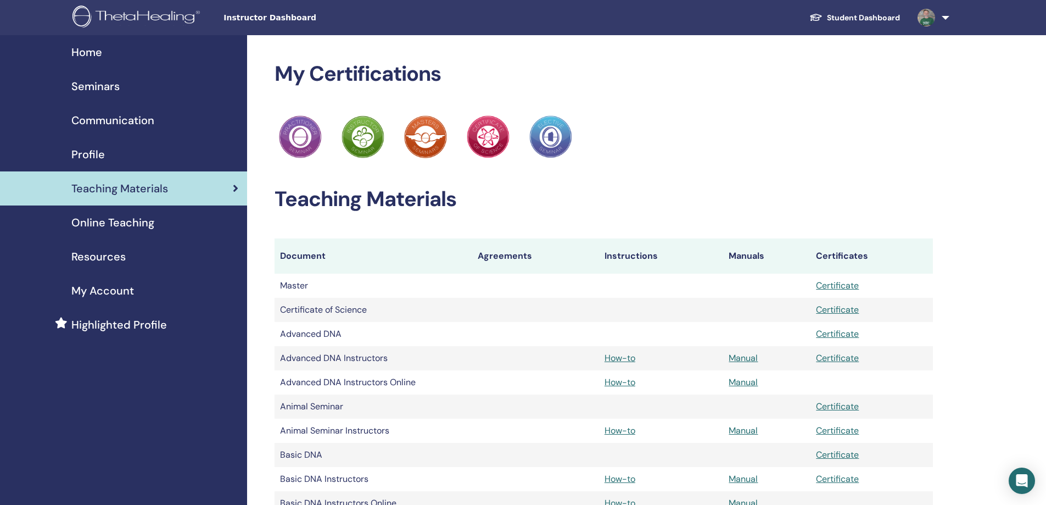
scroll to position [983, 0]
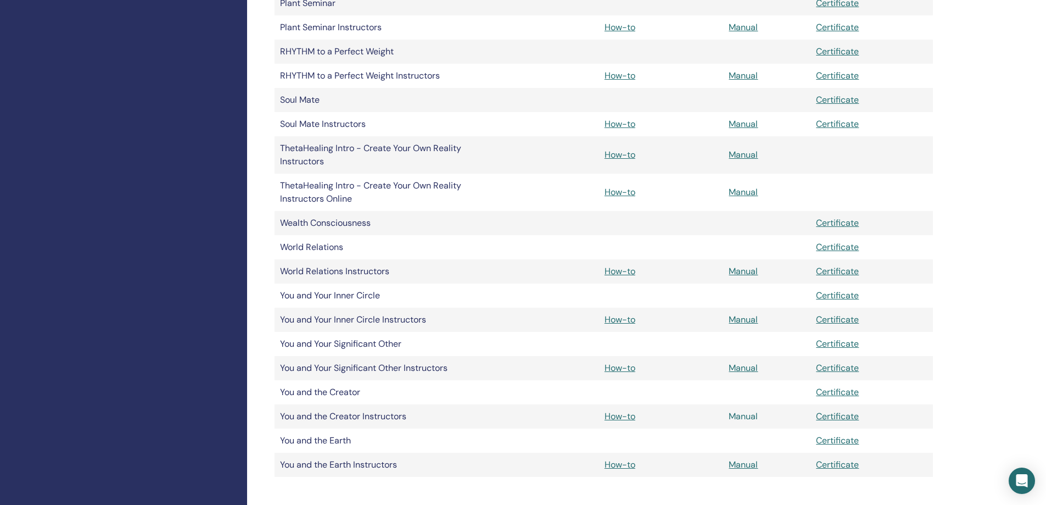
click at [747, 418] on link "Manual" at bounding box center [743, 416] width 29 height 12
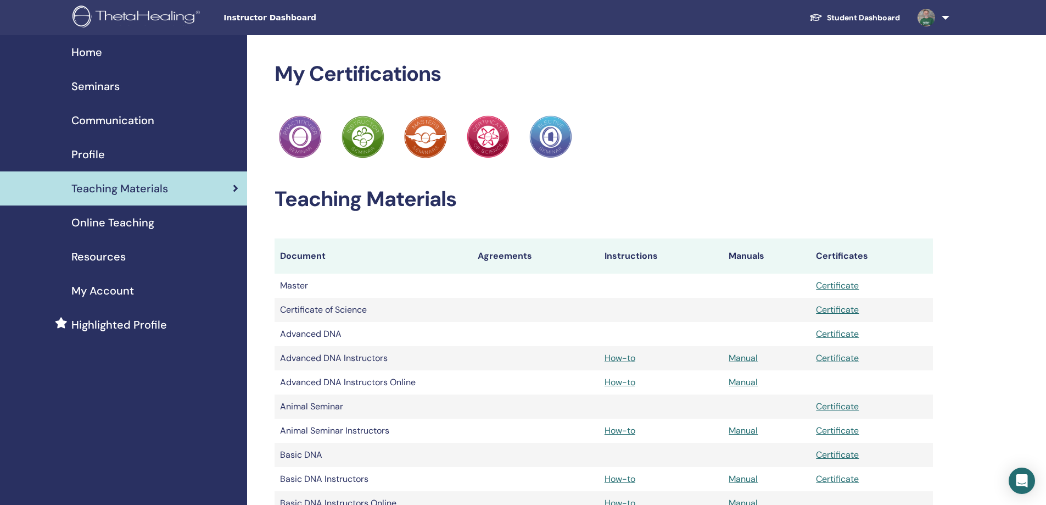
scroll to position [983, 0]
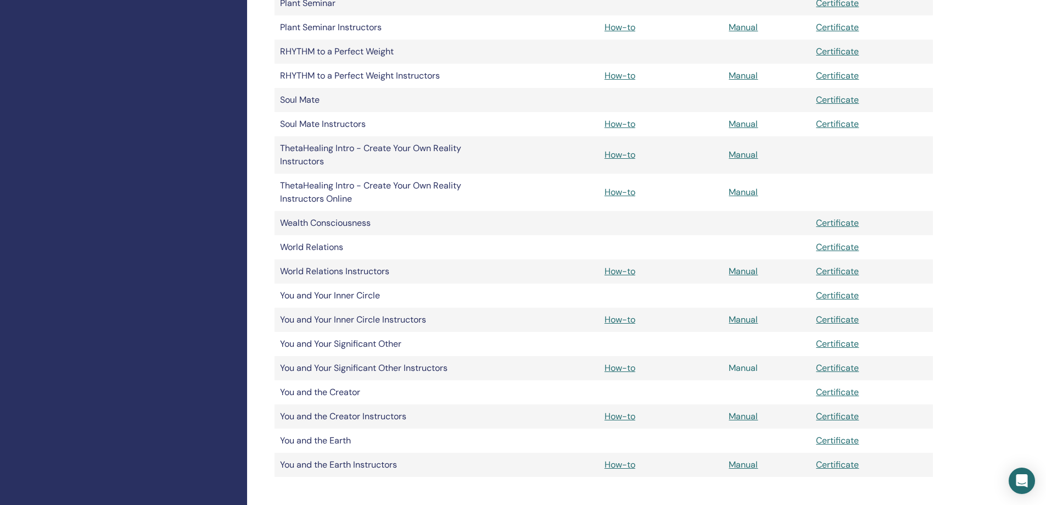
click at [753, 366] on link "Manual" at bounding box center [743, 368] width 29 height 12
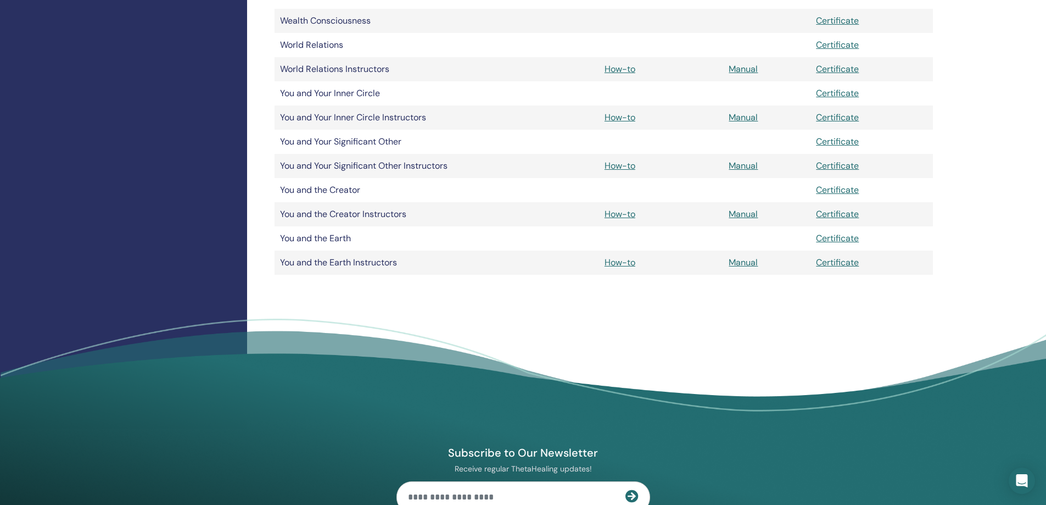
scroll to position [1202, 0]
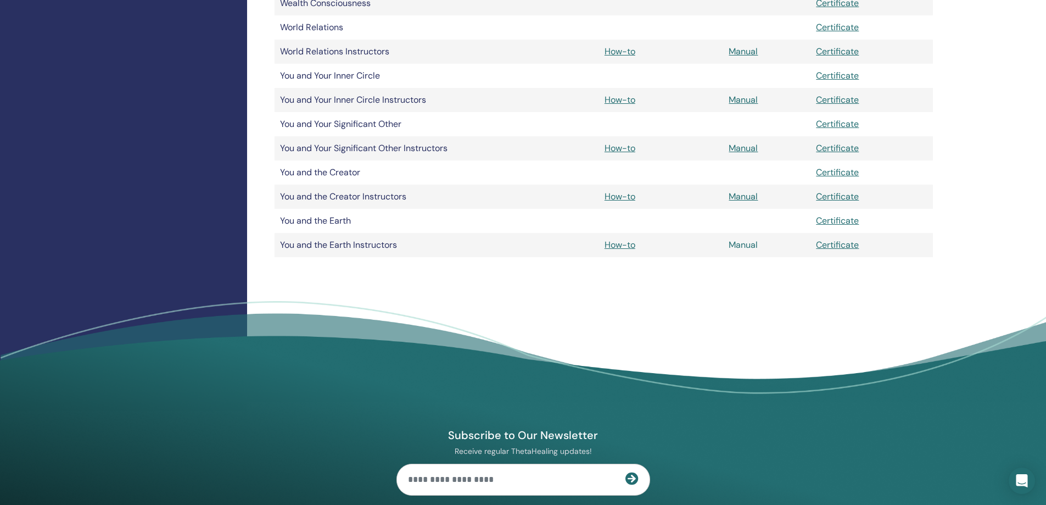
click at [743, 239] on link "Manual" at bounding box center [743, 245] width 29 height 12
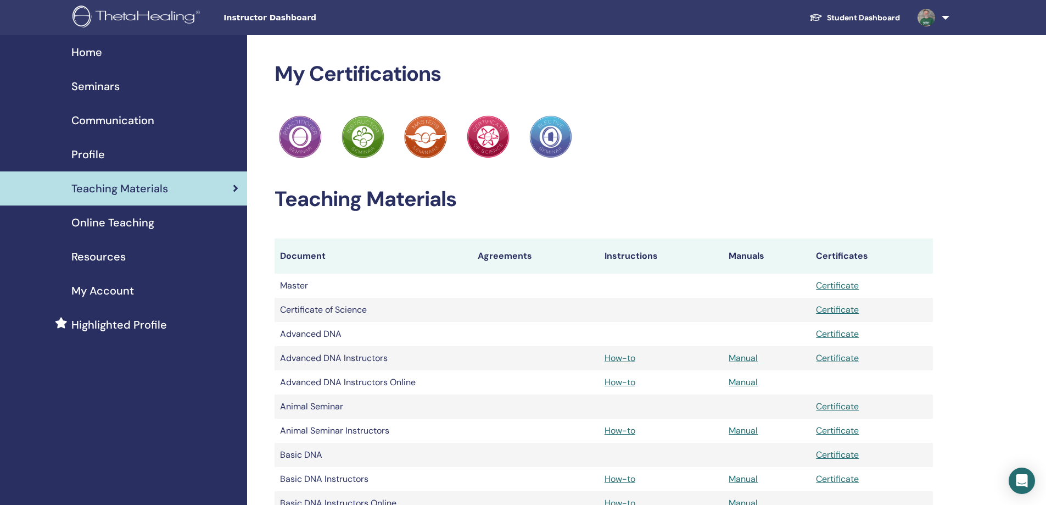
click at [110, 219] on span "Online Teaching" at bounding box center [112, 222] width 83 height 16
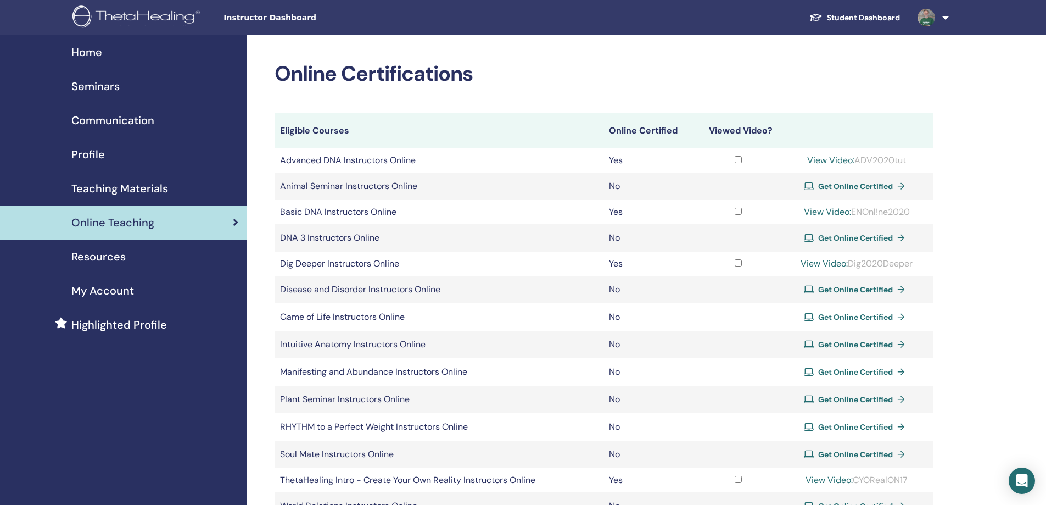
click at [122, 288] on span "My Account" at bounding box center [102, 290] width 63 height 16
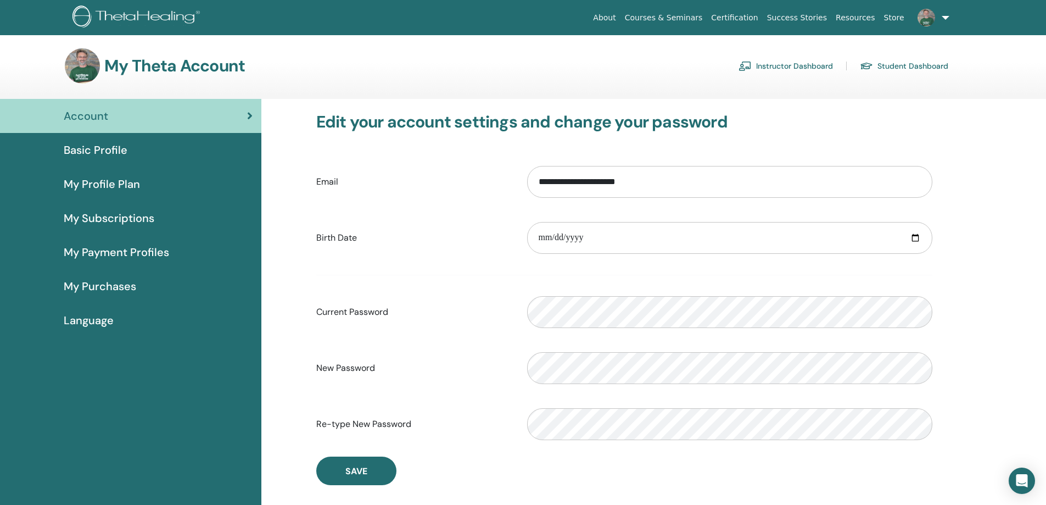
click at [113, 178] on span "My Profile Plan" at bounding box center [102, 184] width 76 height 16
